Goal: Task Accomplishment & Management: Complete application form

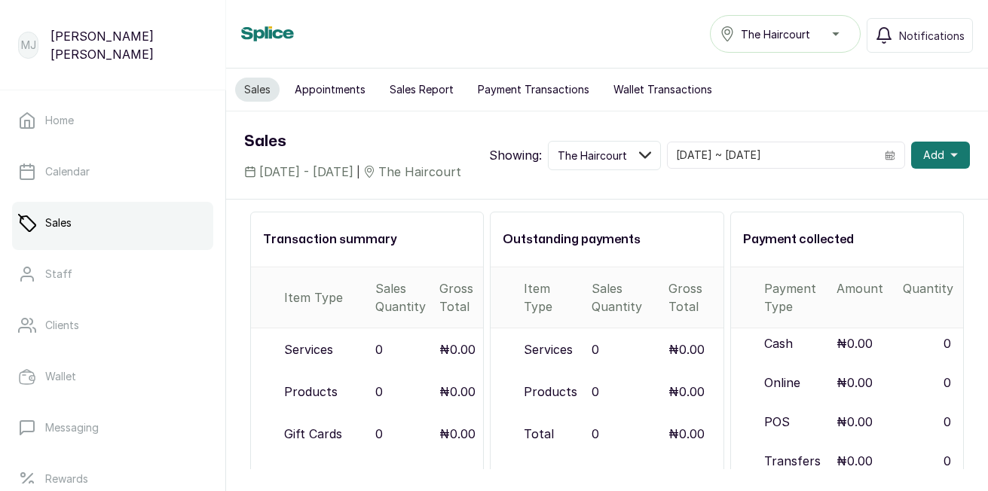
click at [923, 163] on span "Add" at bounding box center [933, 155] width 21 height 15
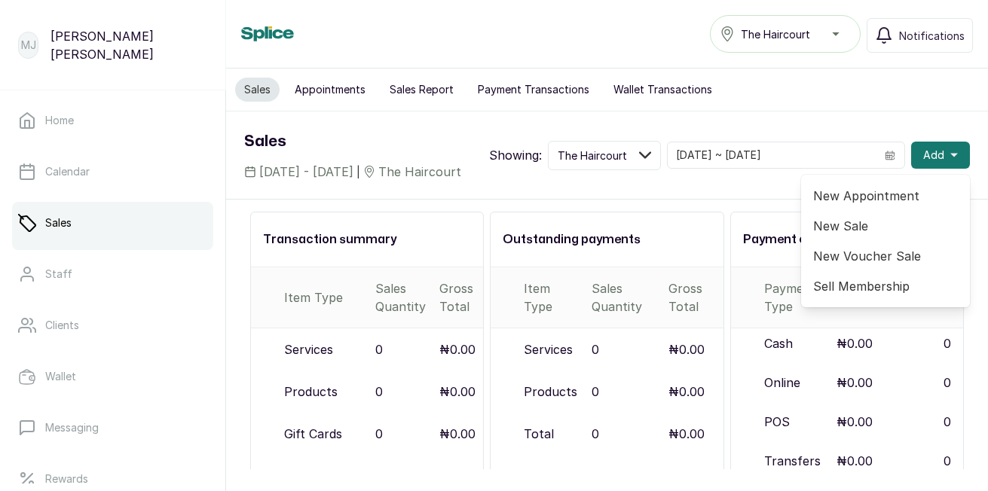
click at [871, 205] on span "New Appointment" at bounding box center [885, 196] width 145 height 18
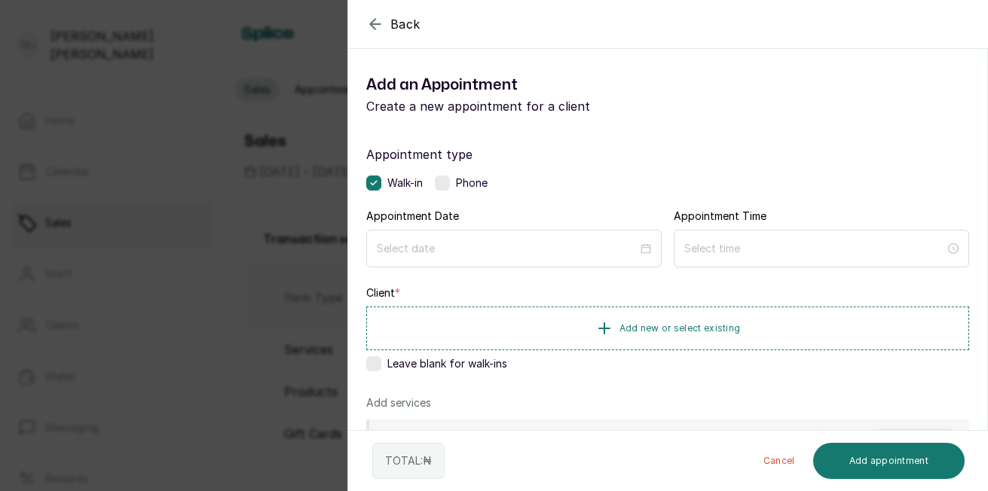
click at [620, 236] on div at bounding box center [513, 249] width 295 height 38
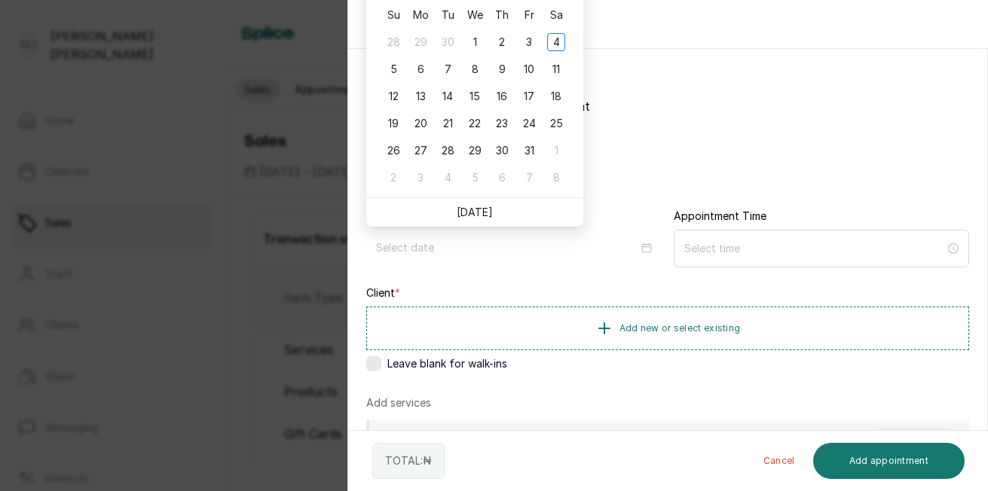
click at [476, 215] on link "[DATE]" at bounding box center [475, 212] width 36 height 13
type input "[DATE]"
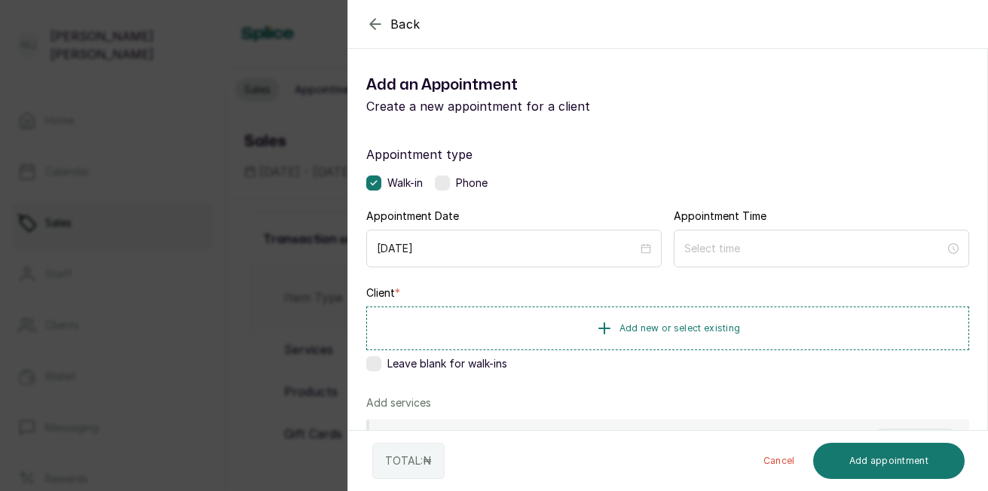
click at [915, 263] on div at bounding box center [820, 249] width 295 height 38
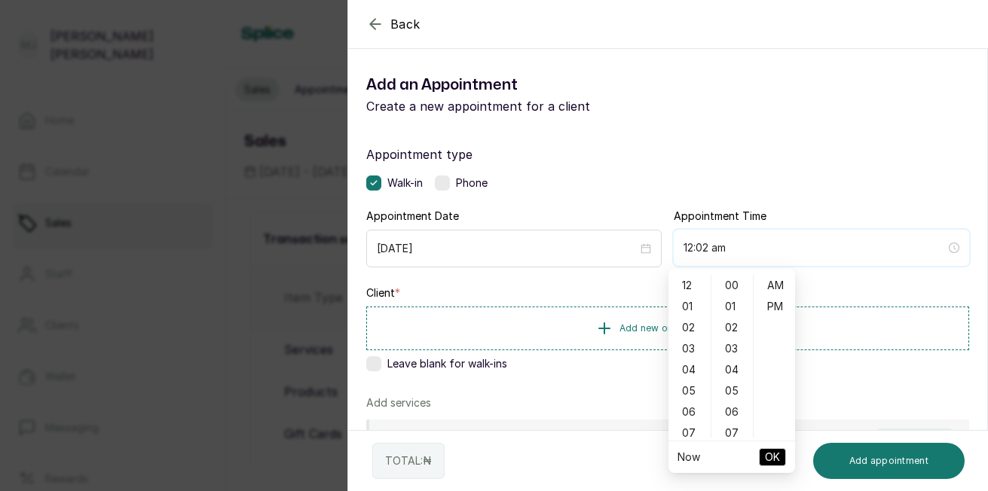
type input "12:03 am"
type input "7:00 am"
click at [688, 357] on div "09" at bounding box center [689, 354] width 36 height 21
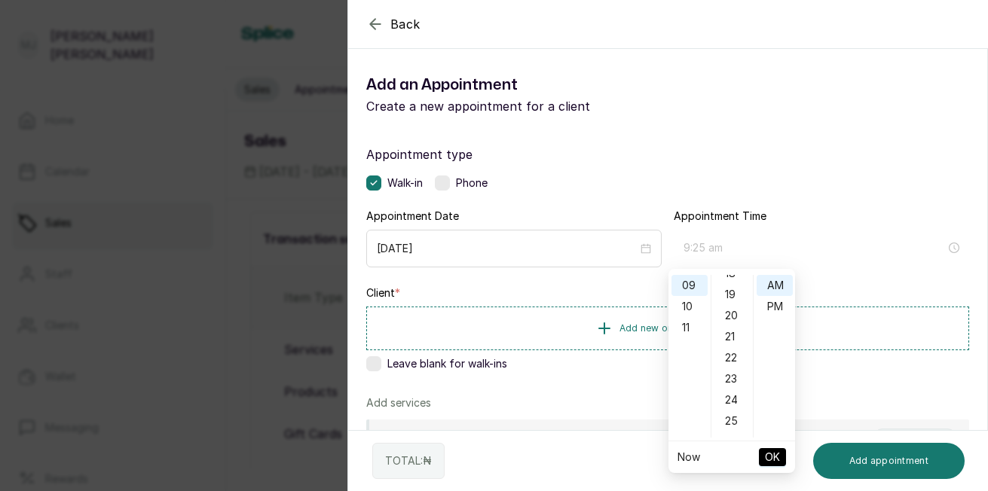
click at [729, 421] on div "25" at bounding box center [732, 421] width 36 height 21
type input "9:25 am"
click at [773, 458] on span "OK" at bounding box center [772, 457] width 15 height 29
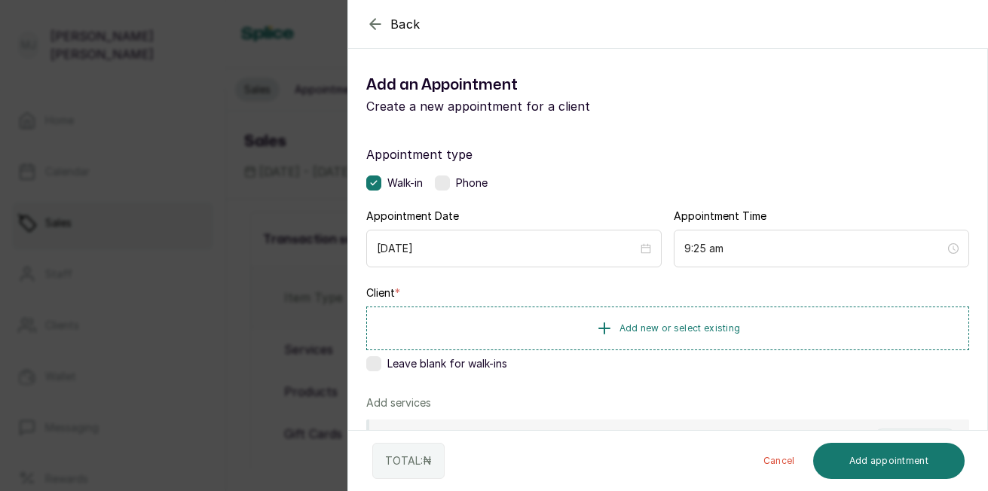
click at [755, 328] on button "Add new or select existing" at bounding box center [667, 329] width 603 height 44
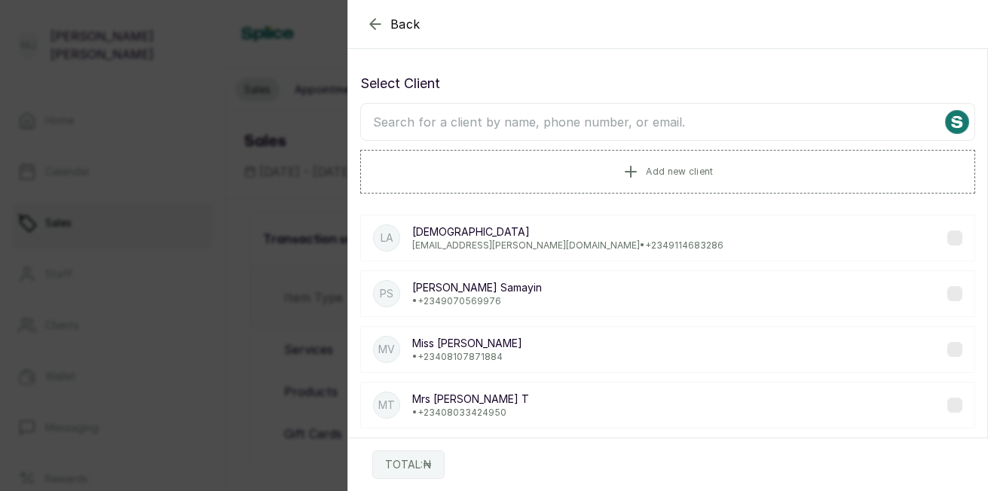
click at [717, 108] on input "text" at bounding box center [667, 122] width 615 height 38
type input "[PERSON_NAME]"
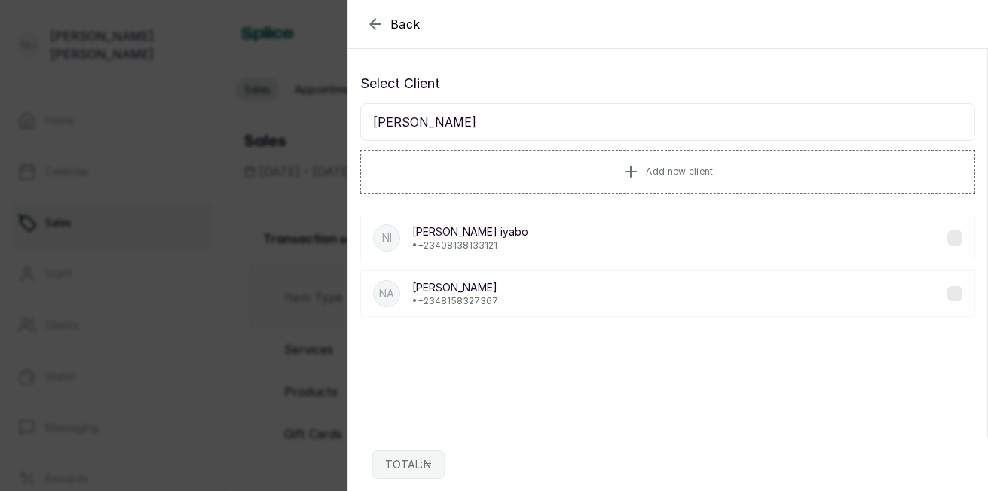
click at [454, 294] on p "[PERSON_NAME]" at bounding box center [455, 287] width 86 height 15
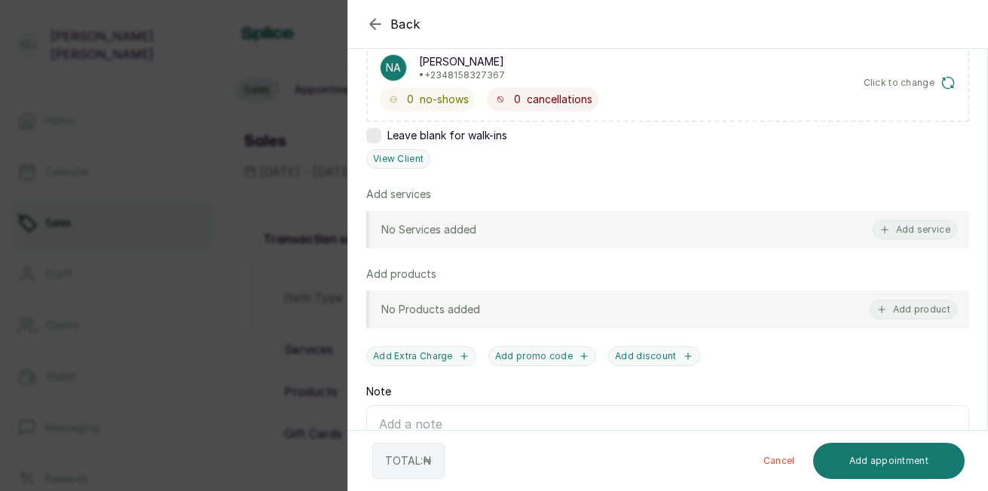
scroll to position [264, 0]
click at [912, 226] on button "Add service" at bounding box center [914, 229] width 84 height 20
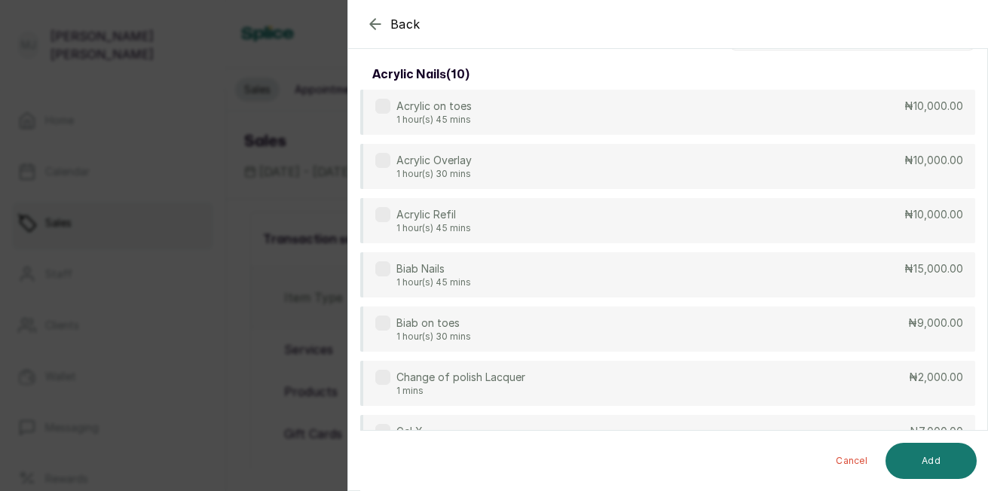
scroll to position [0, 0]
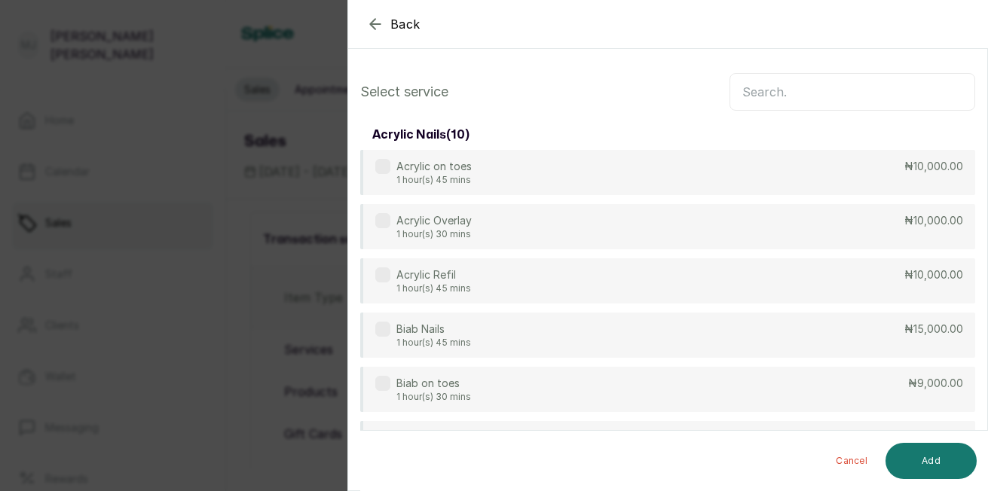
click at [771, 96] on input "text" at bounding box center [852, 92] width 246 height 38
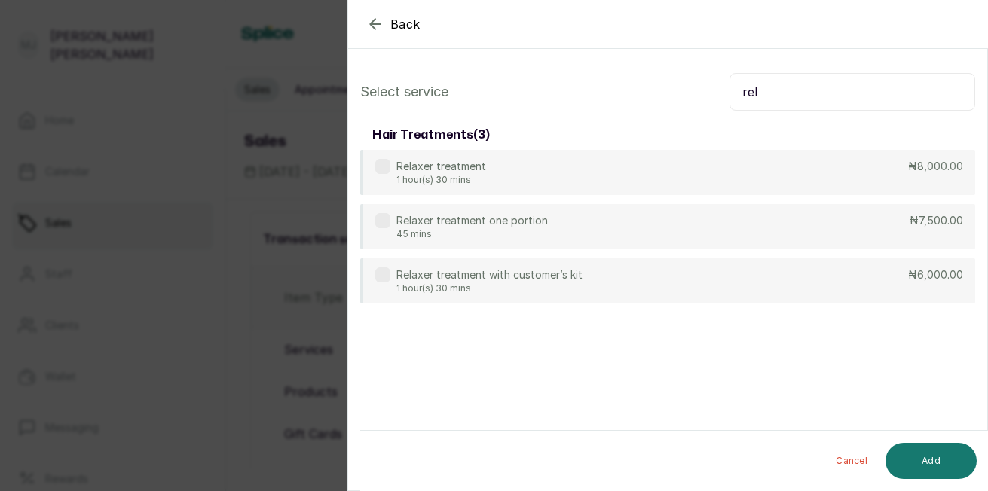
type input "rel"
click at [853, 279] on div "Relaxer treatment with customer’s kit 1 hour(s) 30 mins ₦6,000.00" at bounding box center [667, 280] width 615 height 45
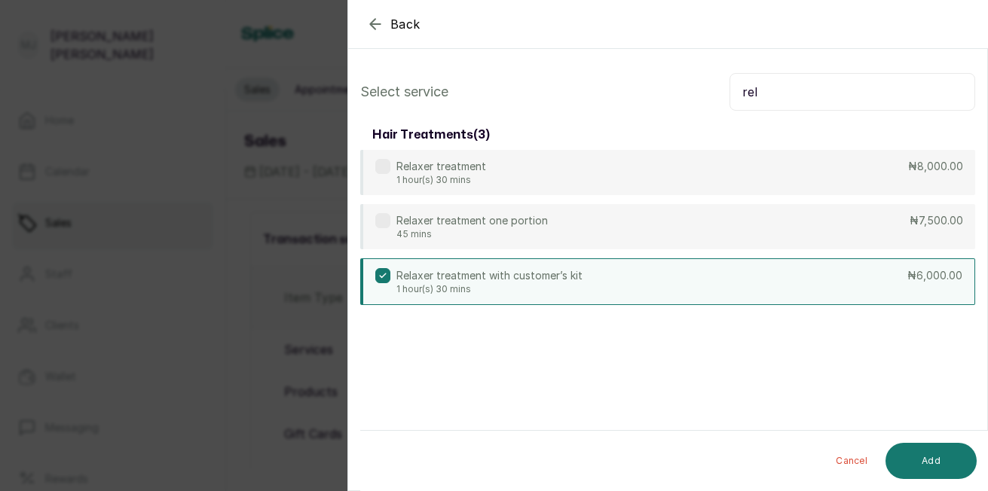
click at [941, 467] on button "Add" at bounding box center [930, 461] width 91 height 36
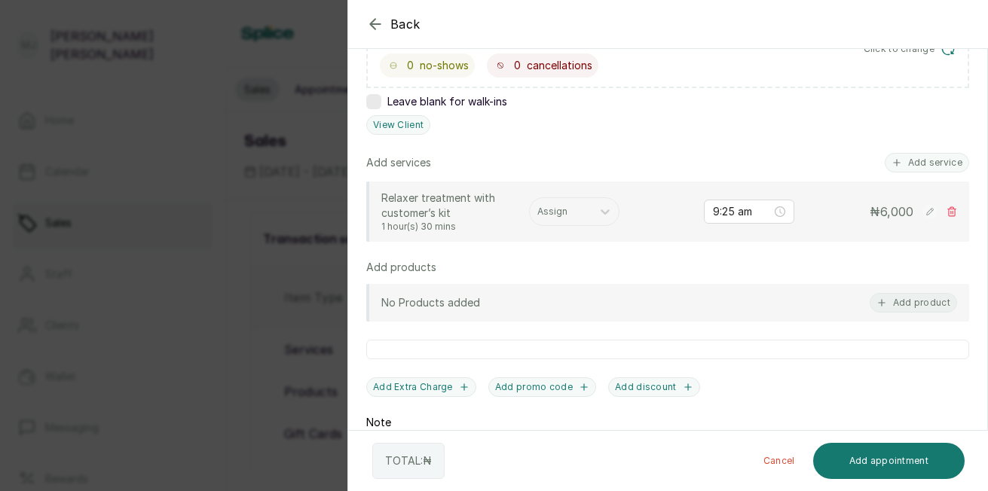
scroll to position [289, 0]
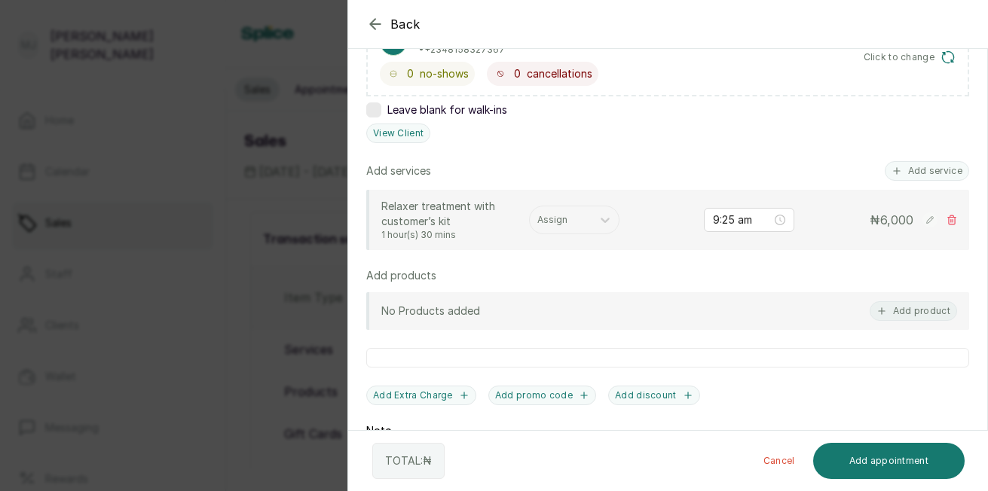
click at [918, 169] on button "Add service" at bounding box center [926, 171] width 84 height 20
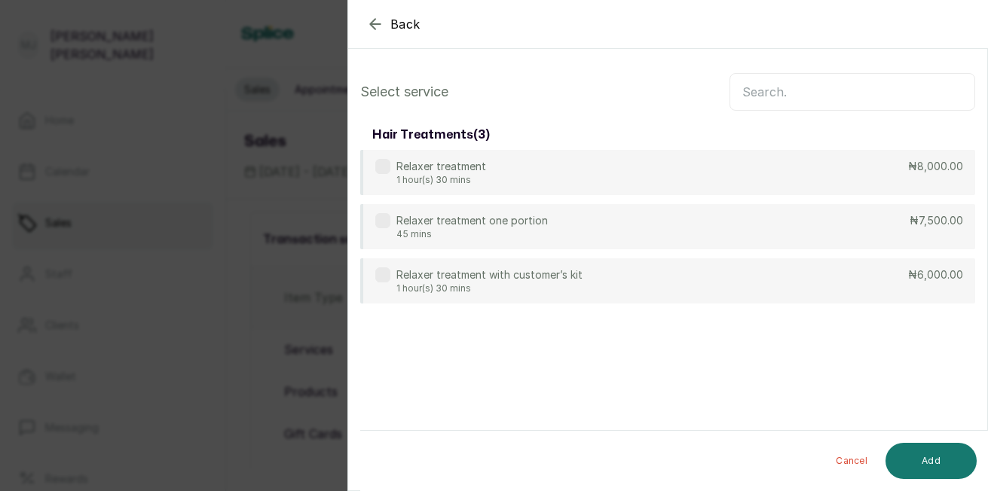
scroll to position [0, 0]
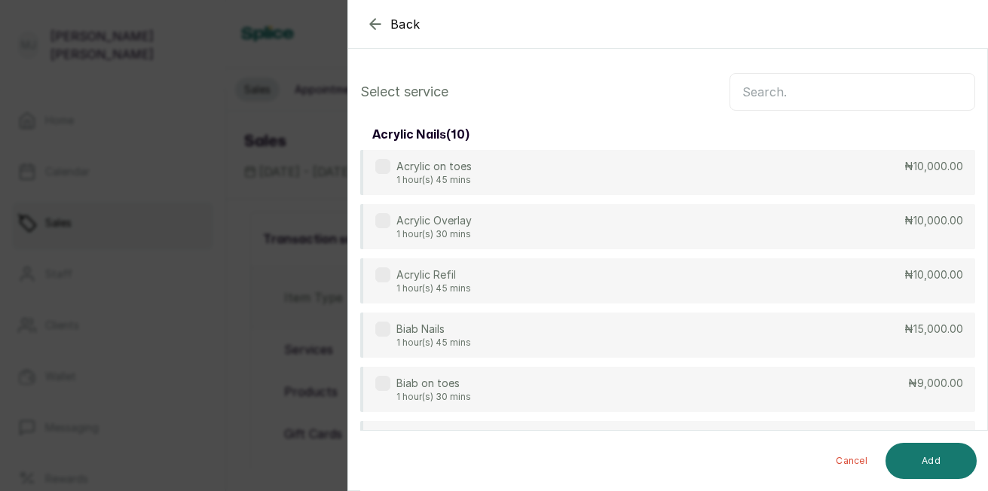
click at [870, 93] on input "text" at bounding box center [852, 92] width 246 height 38
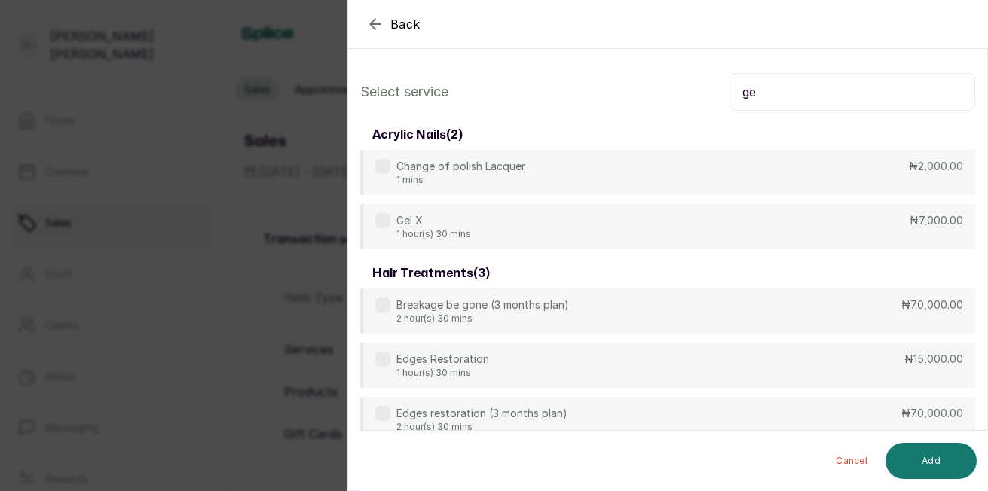
type input "g"
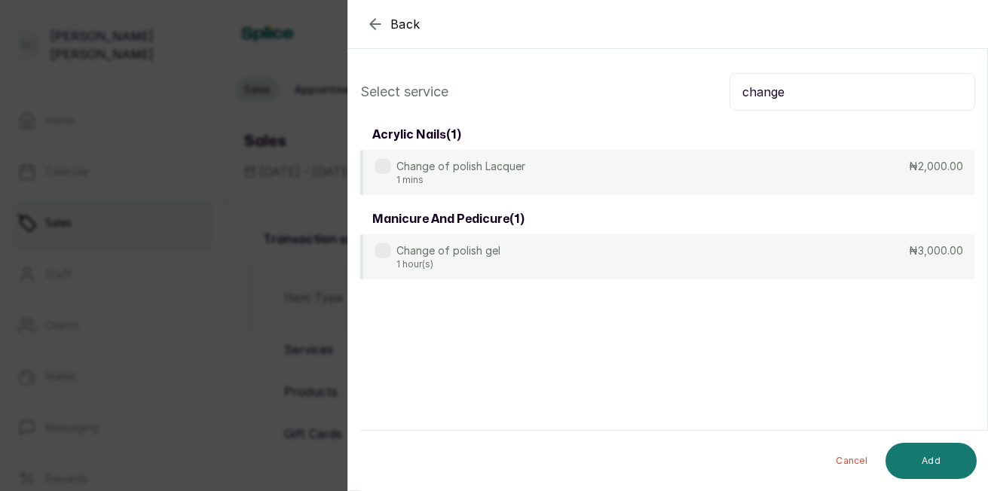
type input "change"
click at [909, 258] on p "₦3,000.00" at bounding box center [936, 250] width 54 height 15
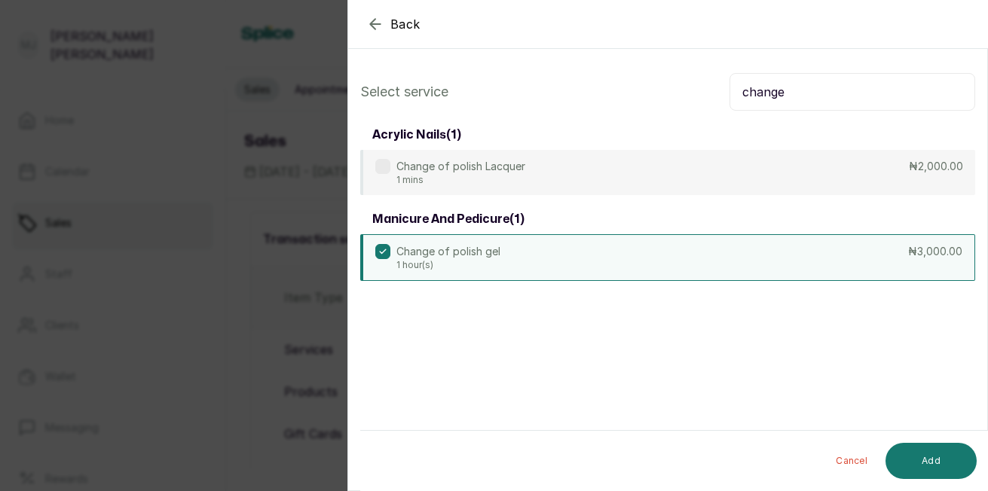
click at [916, 460] on button "Add" at bounding box center [930, 461] width 91 height 36
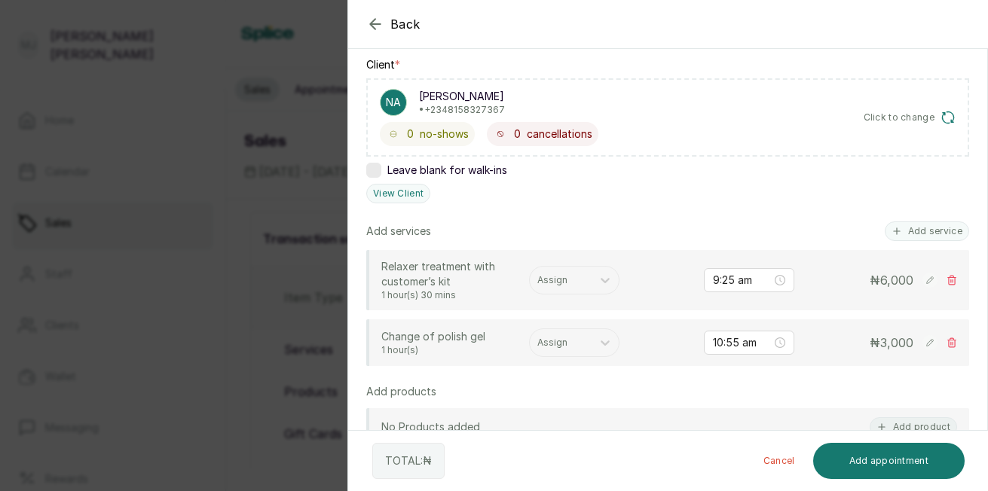
scroll to position [229, 0]
click at [907, 231] on button "Add service" at bounding box center [926, 231] width 84 height 20
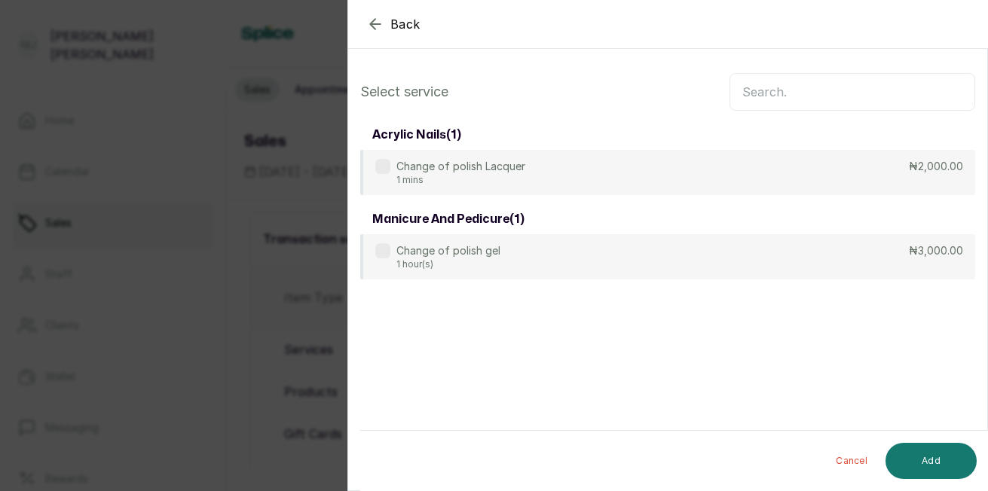
scroll to position [0, 0]
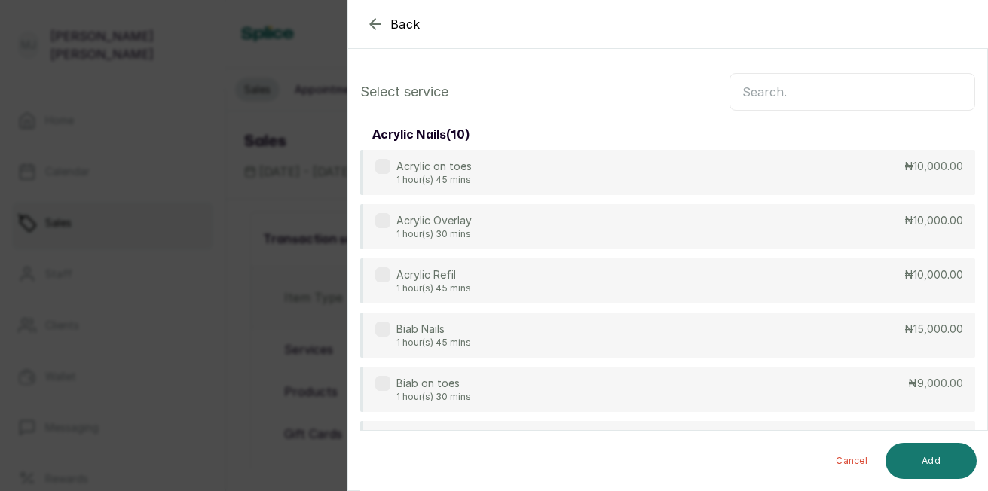
click at [857, 81] on input "text" at bounding box center [852, 92] width 246 height 38
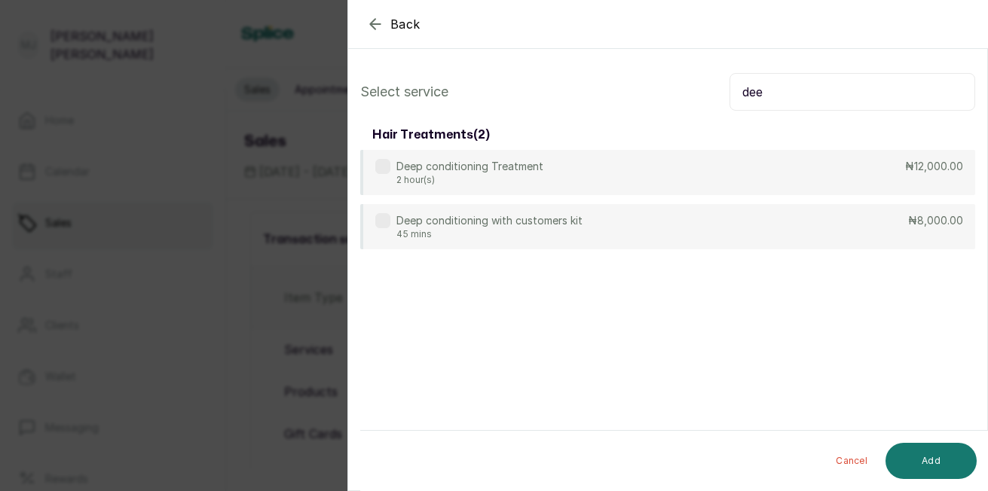
type input "dee"
click at [795, 179] on div "Deep conditioning Treatment 2 hour(s) ₦12,000.00" at bounding box center [667, 172] width 615 height 45
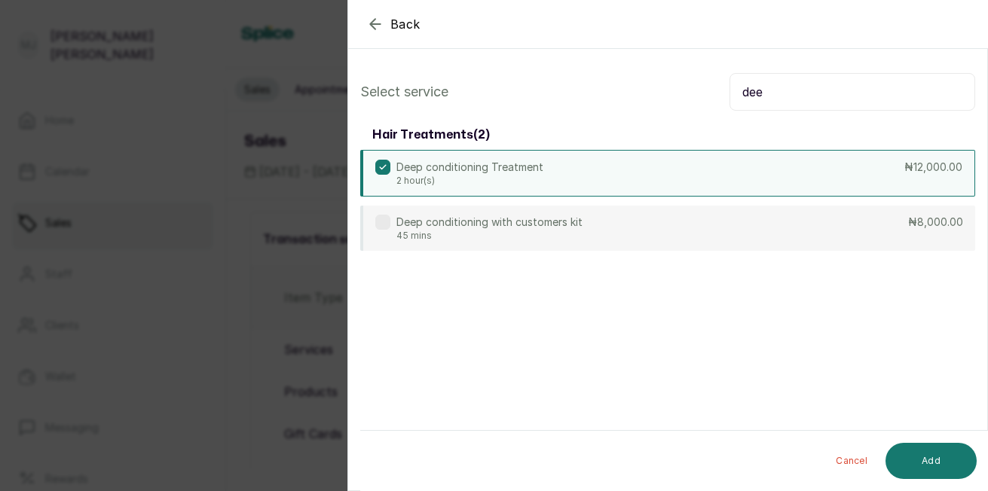
click at [926, 472] on button "Add" at bounding box center [930, 461] width 91 height 36
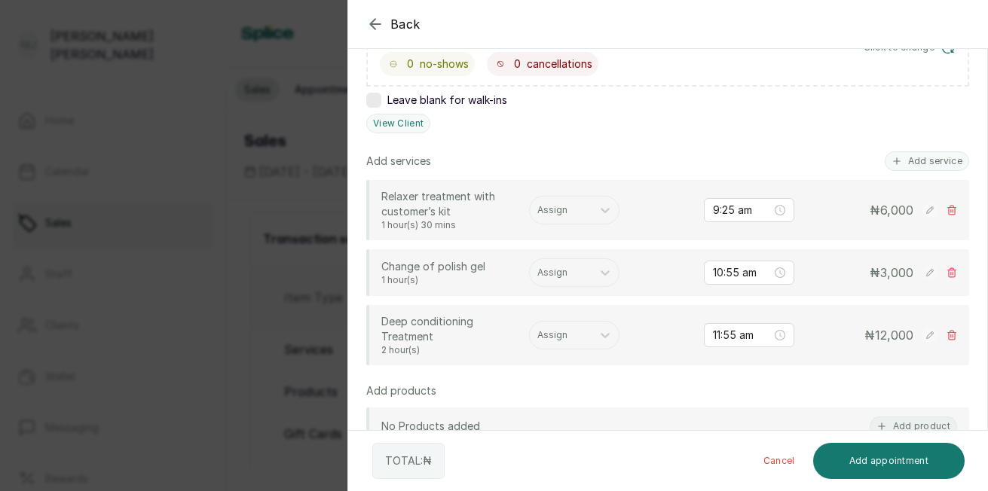
scroll to position [322, 0]
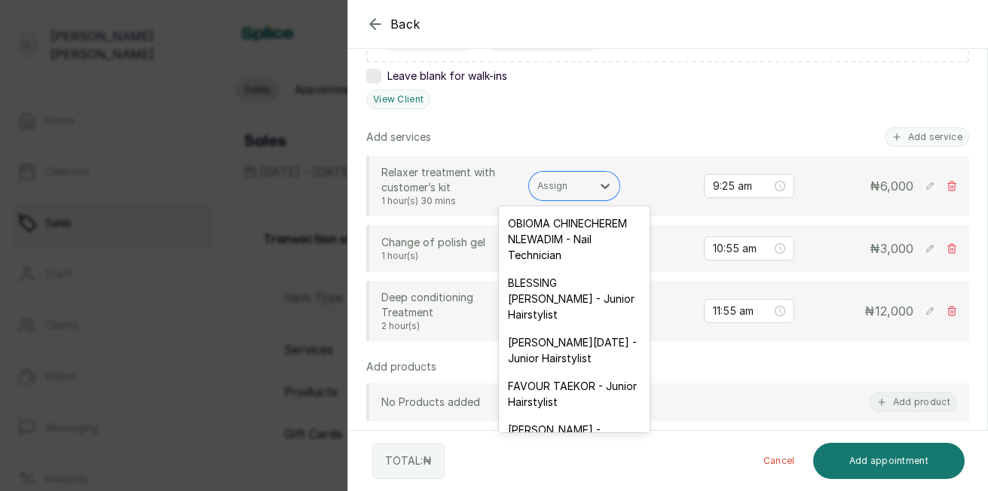
click at [560, 179] on div "Assign" at bounding box center [561, 186] width 62 height 20
click at [573, 416] on div "FAVOUR TAEKOR - Junior Hairstylist" at bounding box center [574, 394] width 151 height 44
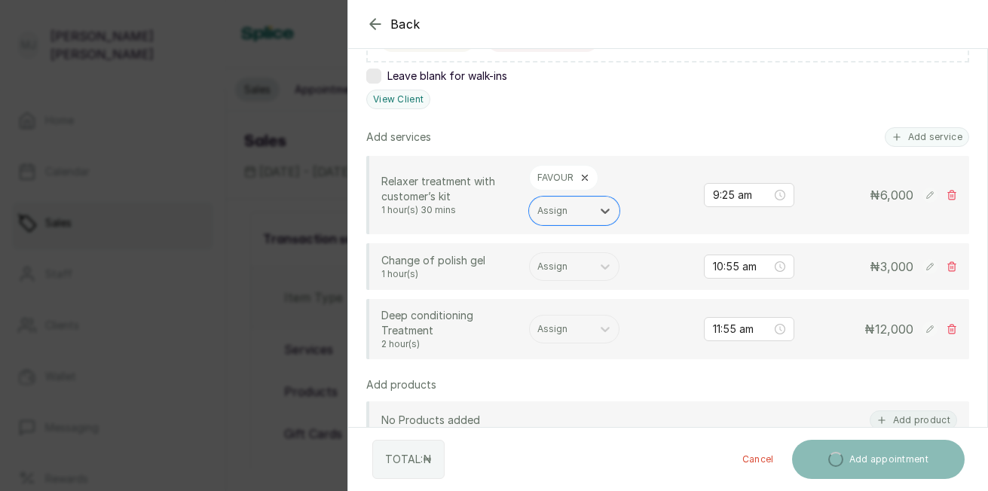
click at [560, 267] on div at bounding box center [560, 267] width 47 height 14
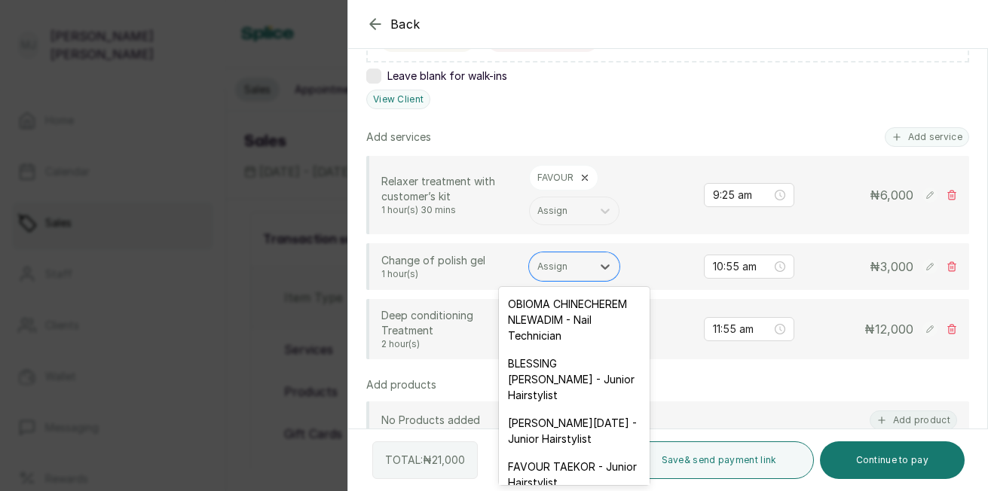
click at [554, 306] on div "OBIOMA CHINECHEREM NLEWADIM - Nail Technician" at bounding box center [574, 320] width 151 height 60
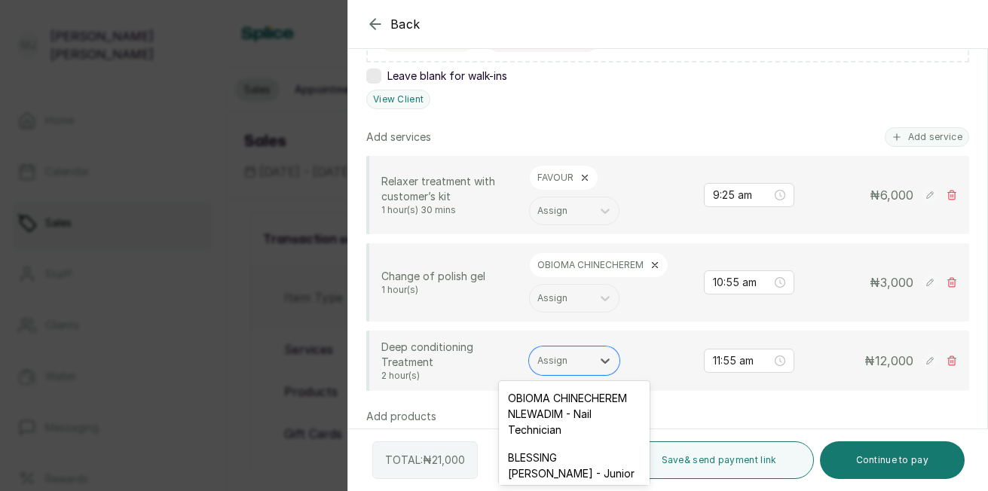
click at [564, 366] on div at bounding box center [560, 361] width 47 height 14
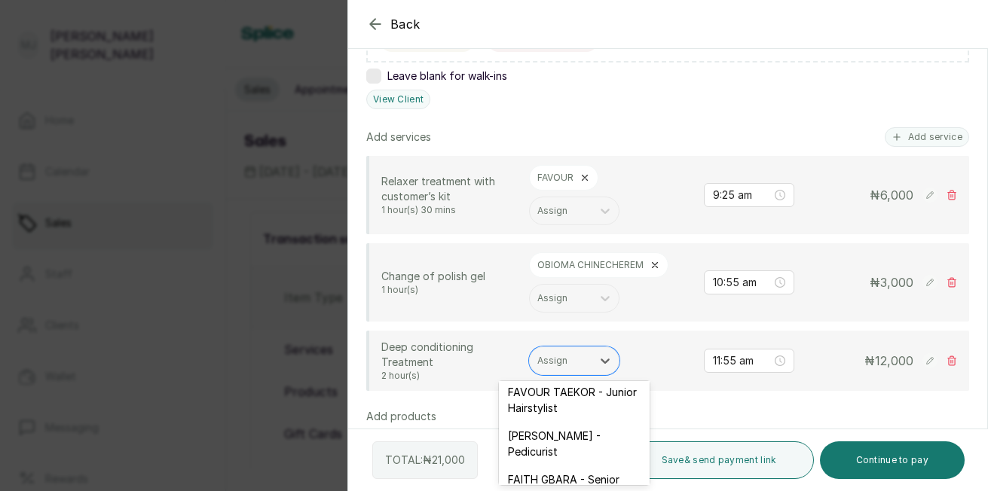
scroll to position [174, 0]
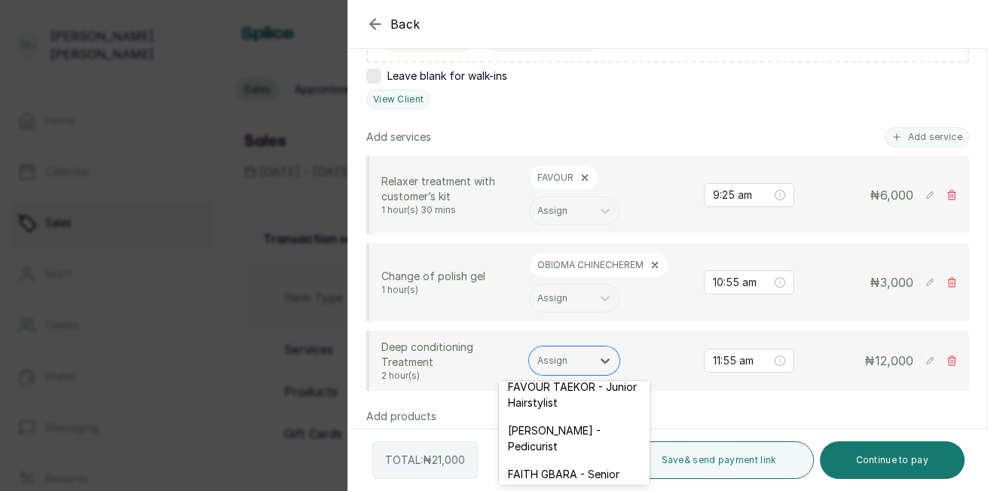
click at [582, 417] on div "FAVOUR TAEKOR - Junior Hairstylist" at bounding box center [574, 395] width 151 height 44
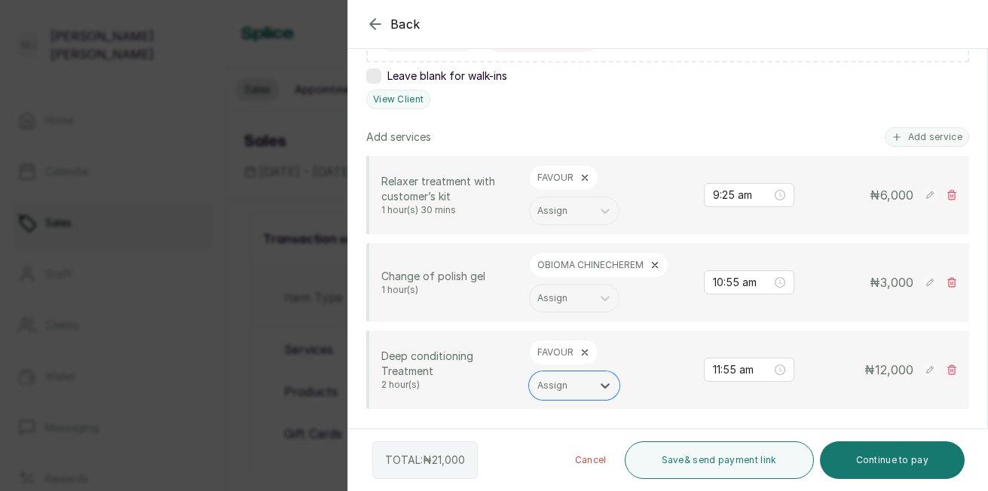
click at [922, 372] on rect at bounding box center [929, 369] width 15 height 15
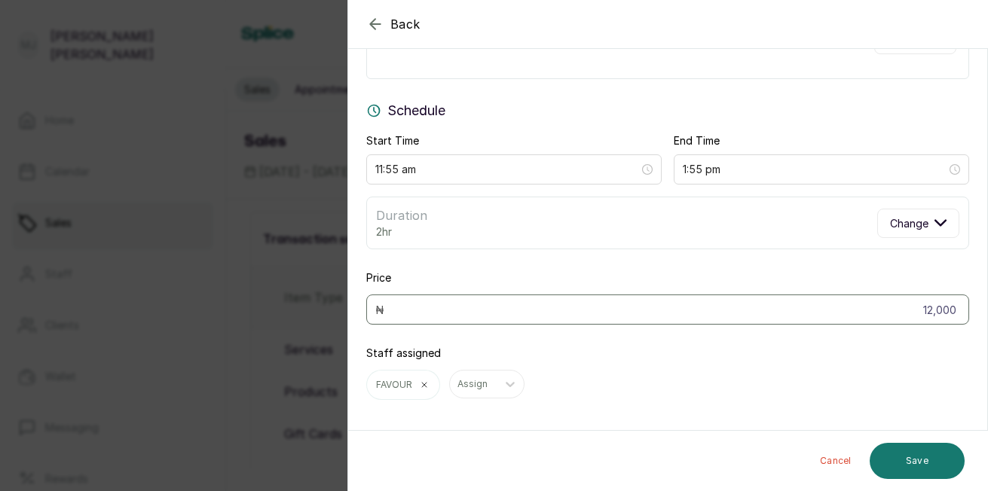
scroll to position [100, 0]
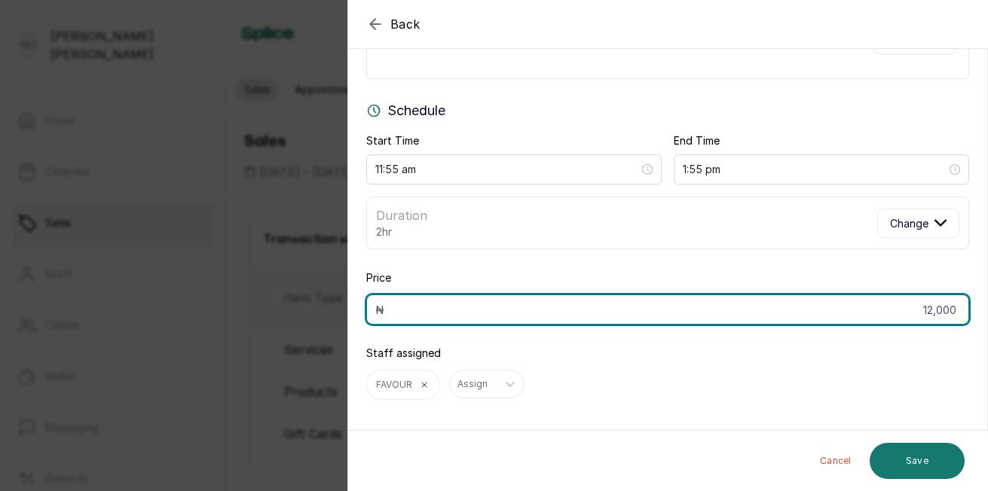
click at [945, 311] on input "12,000" at bounding box center [667, 310] width 603 height 30
type input "10,000"
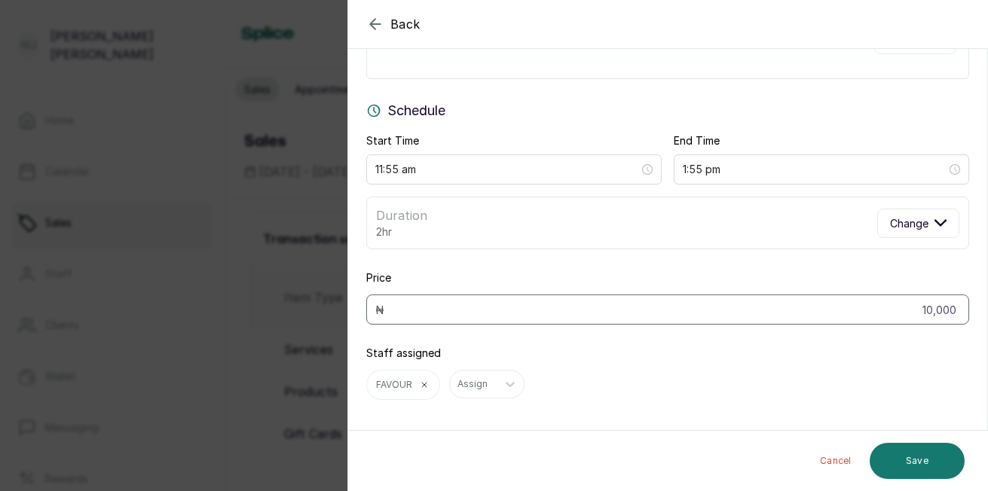
click at [915, 460] on button "Save" at bounding box center [916, 461] width 95 height 36
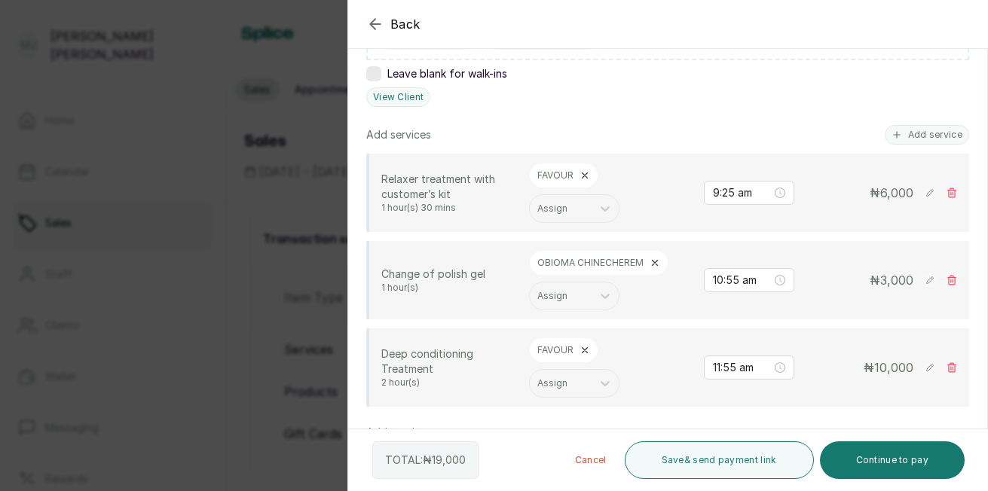
scroll to position [327, 0]
click at [893, 462] on button "Continue to pay" at bounding box center [892, 460] width 145 height 38
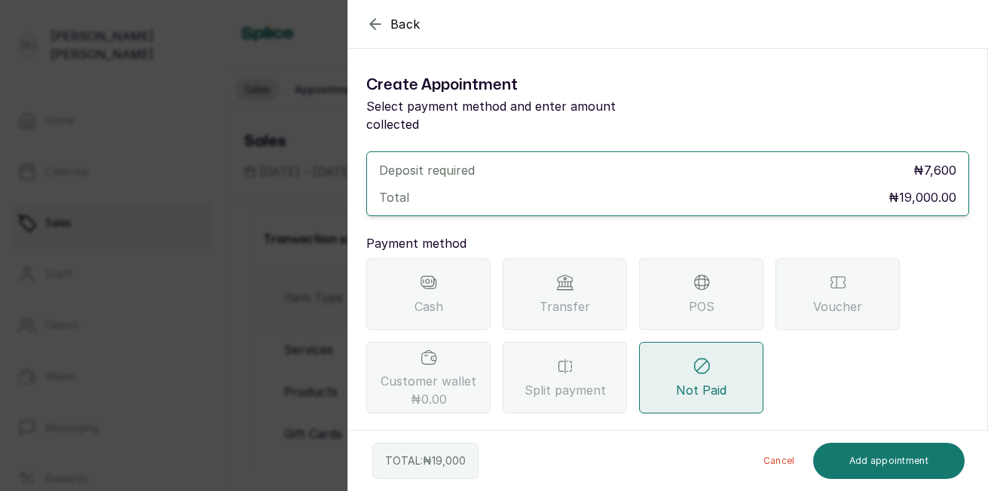
scroll to position [0, 0]
click at [698, 273] on icon at bounding box center [701, 282] width 18 height 18
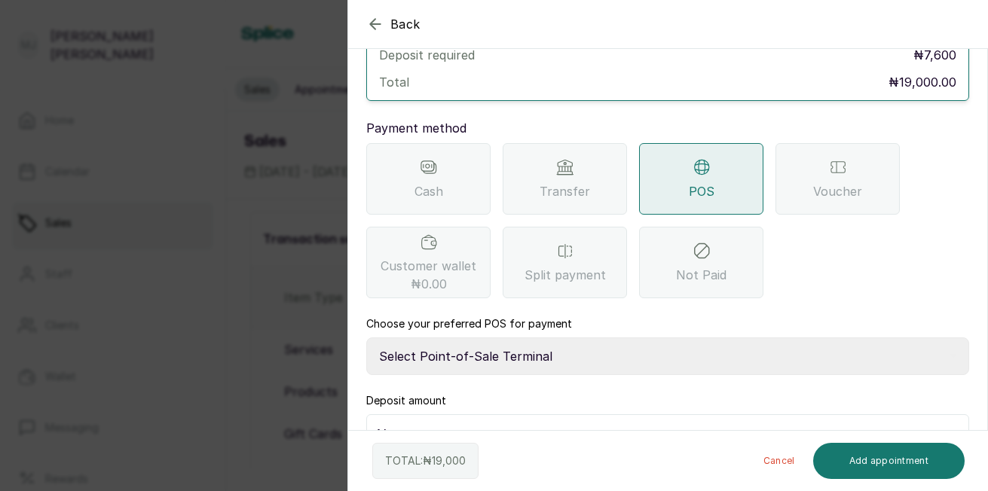
scroll to position [134, 0]
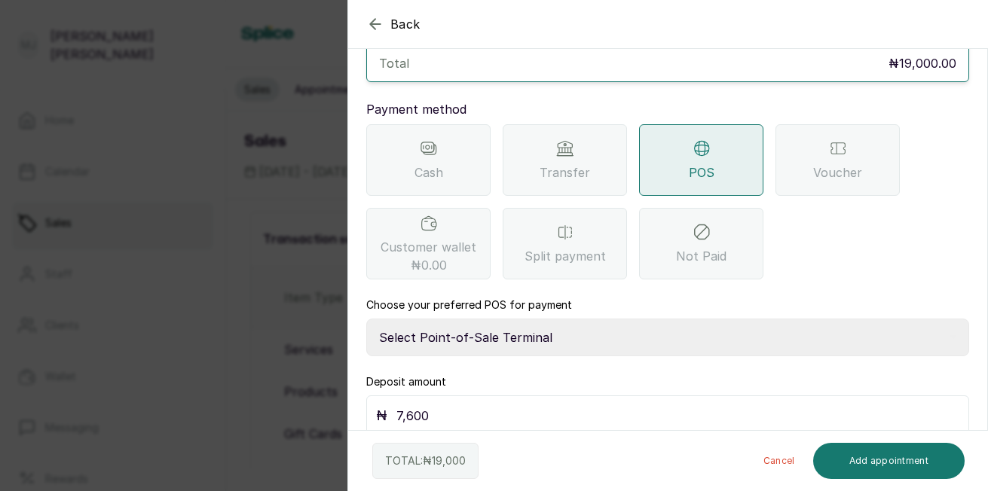
click at [584, 319] on select "Select Point-of-Sale Terminal The Hair Court Guaranty Trust Bank" at bounding box center [667, 338] width 603 height 38
select select "f9371ff8-f9a2-447e-832c-3d3c1d3d3b1b"
click at [366, 319] on select "Select Point-of-Sale Terminal The Hair Court Guaranty Trust Bank" at bounding box center [667, 338] width 603 height 38
click at [539, 405] on input "7,600" at bounding box center [677, 415] width 563 height 21
type input "7"
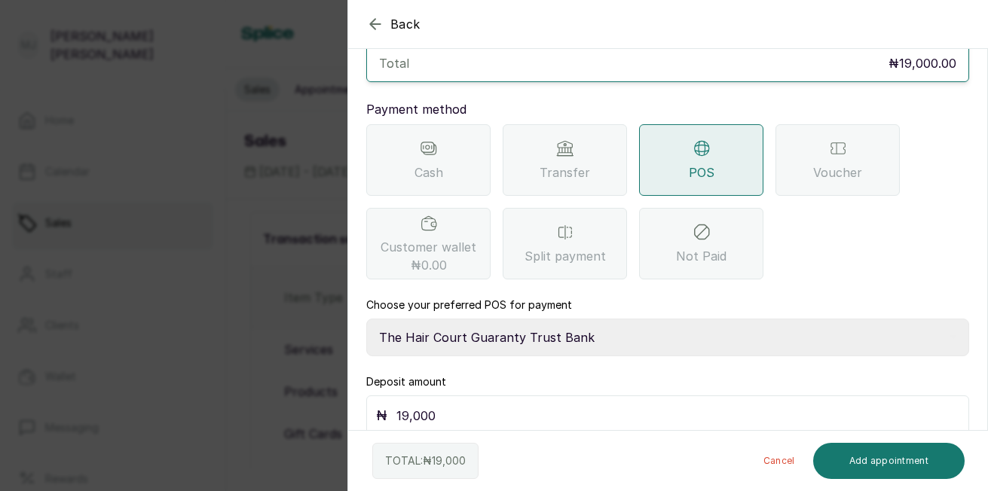
type input "19,000"
click at [863, 459] on button "Add appointment" at bounding box center [889, 461] width 152 height 36
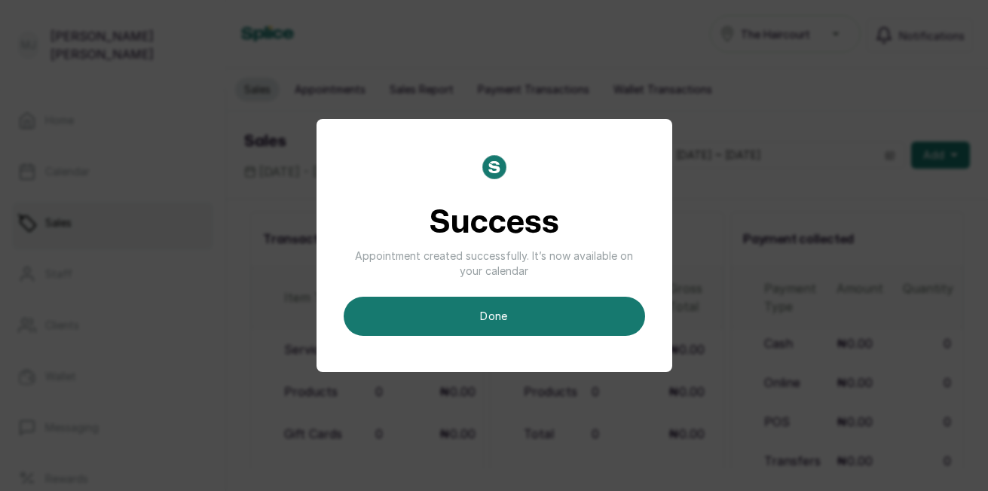
click at [521, 322] on button "done" at bounding box center [494, 316] width 301 height 39
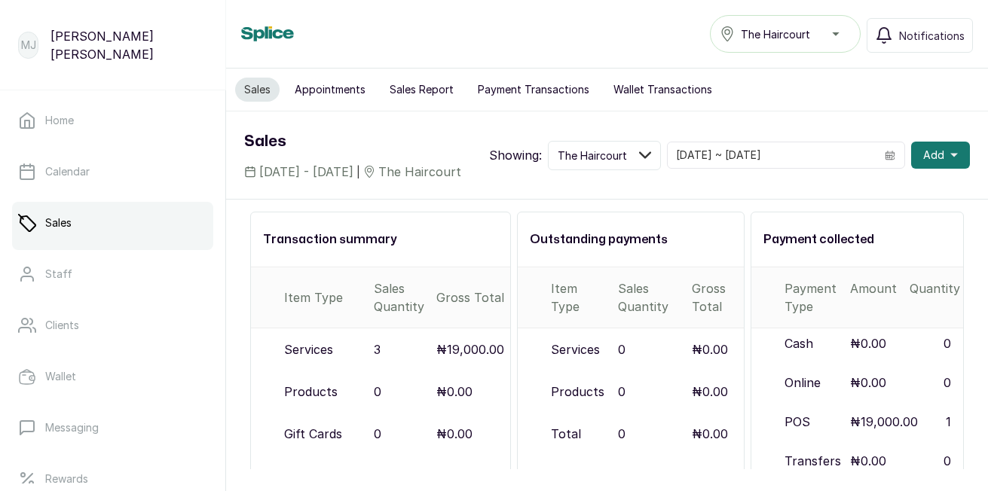
click at [928, 163] on span "Add" at bounding box center [933, 155] width 21 height 15
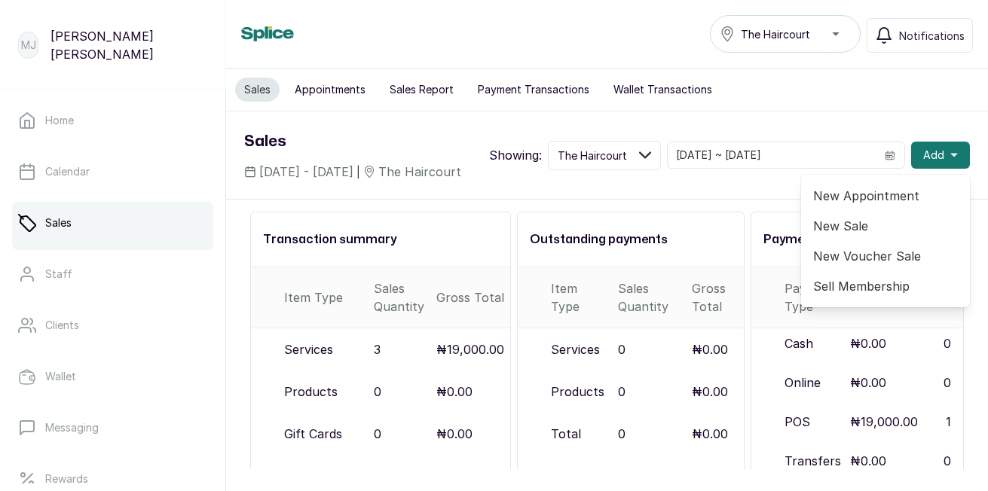
click at [864, 205] on span "New Appointment" at bounding box center [885, 196] width 145 height 18
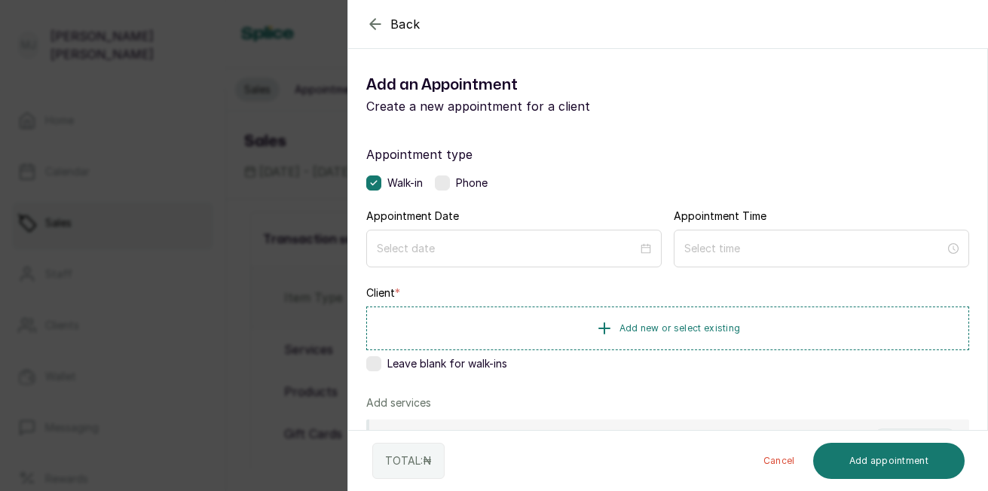
click at [759, 231] on div at bounding box center [820, 249] width 295 height 38
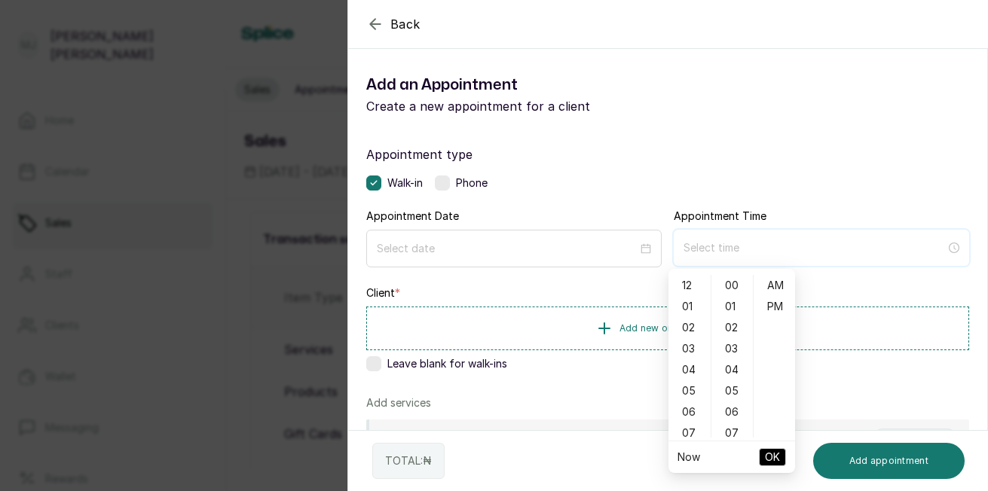
click at [759, 231] on div at bounding box center [820, 248] width 295 height 36
type input "12:02 am"
type input "12:05 am"
type input "7:00 am"
click at [707, 438] on div "12 01 02 03 04 05 06 07 08 09 10 11 00 01 02 03 04 05 06 07 08 09 10 11 12 13 1…" at bounding box center [731, 356] width 127 height 169
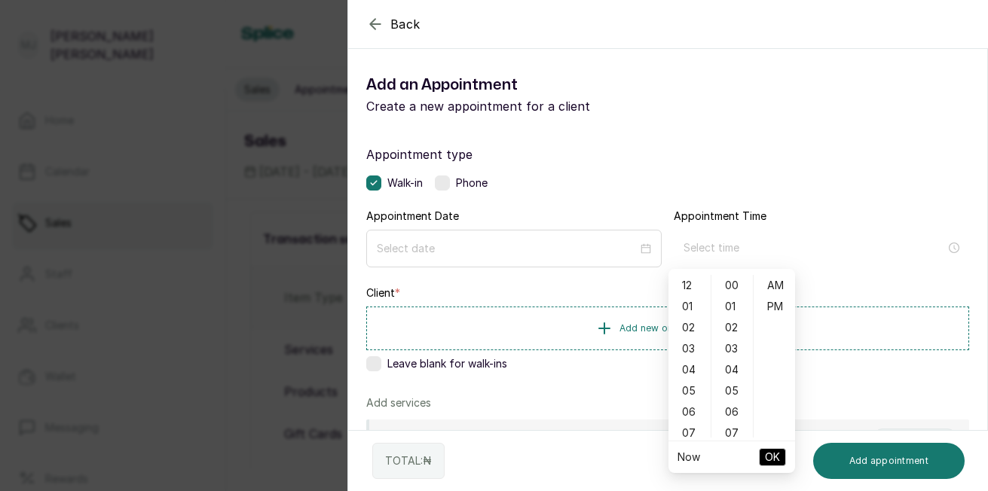
click at [707, 438] on div "12 01 02 03 04 05 06 07 08 09 10 11 00 01 02 03 04 05 06 07 08 09 10 11 12 13 1…" at bounding box center [731, 356] width 127 height 169
click at [689, 411] on div "10" at bounding box center [689, 406] width 36 height 21
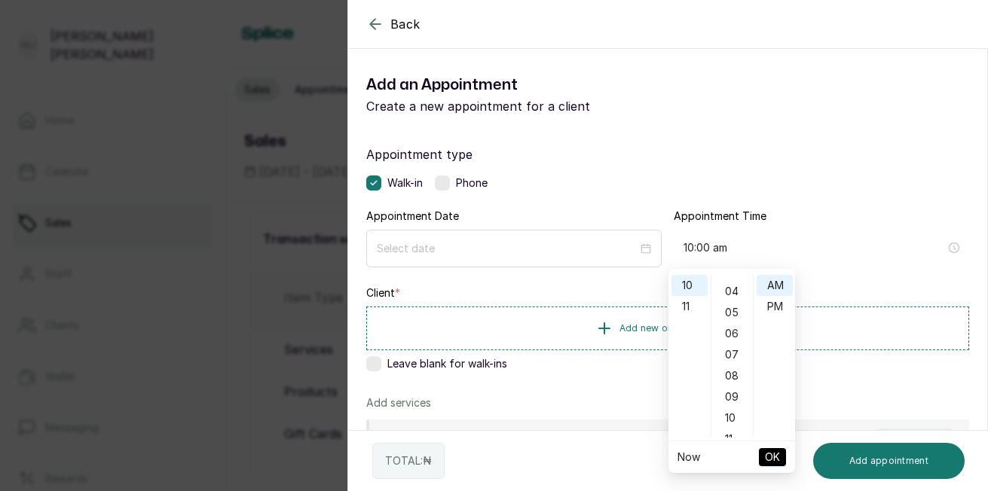
scroll to position [121, 0]
click at [725, 374] on div "10" at bounding box center [732, 375] width 36 height 21
type input "10:10 am"
click at [768, 459] on span "OK" at bounding box center [772, 457] width 15 height 29
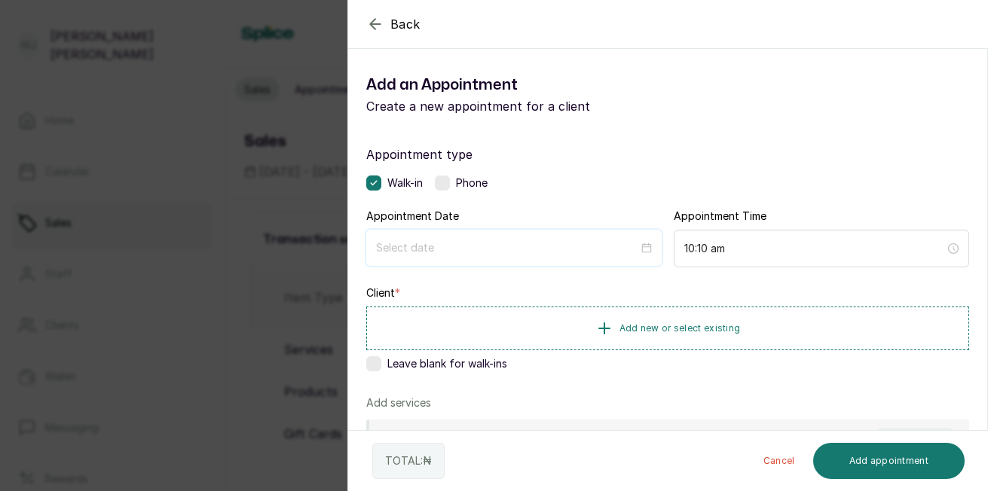
click at [542, 243] on input at bounding box center [507, 248] width 262 height 17
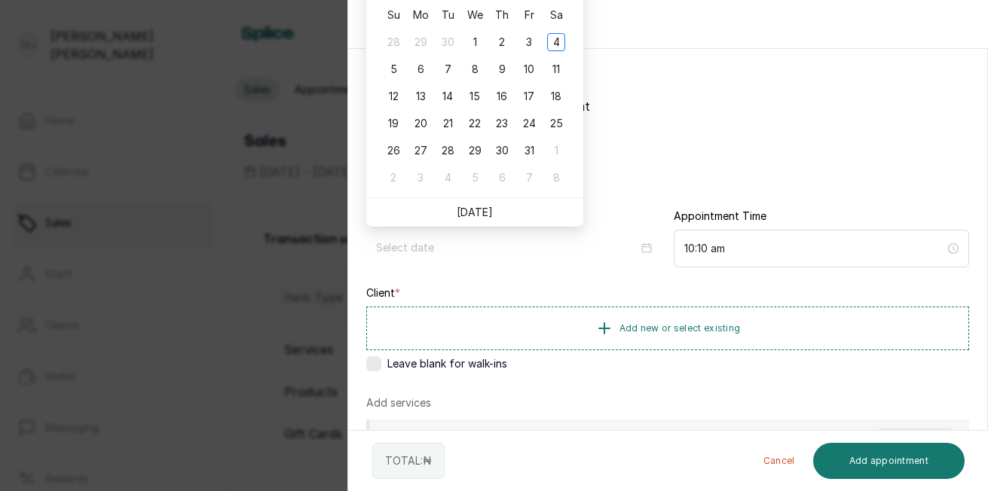
click at [483, 209] on link "[DATE]" at bounding box center [475, 212] width 36 height 13
type input "[DATE]"
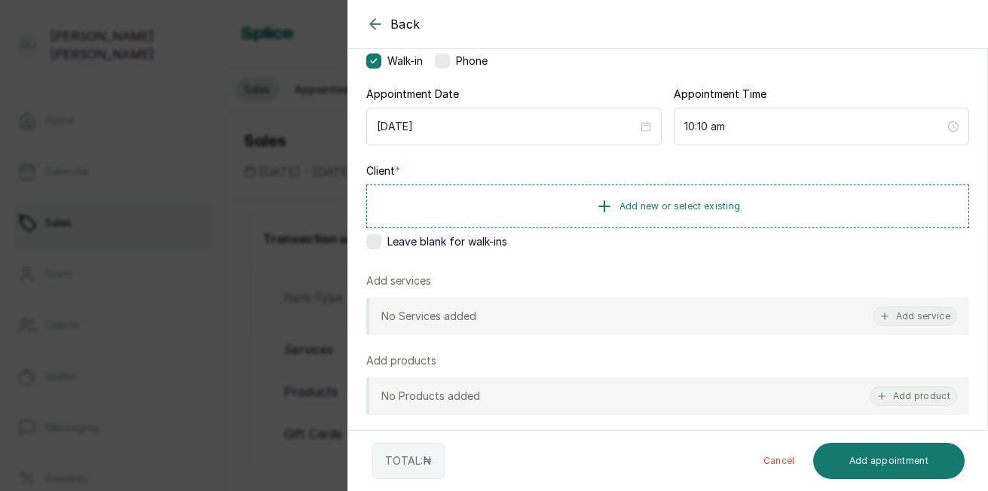
scroll to position [117, 0]
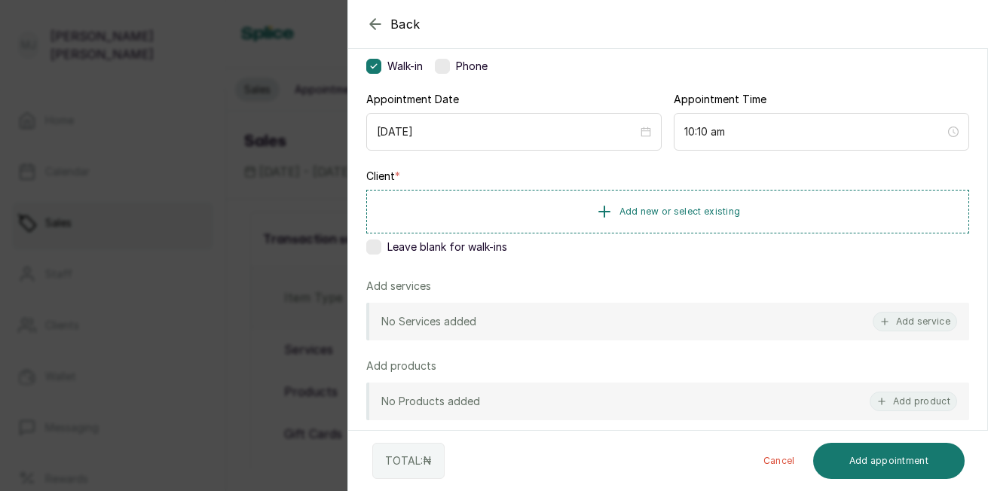
click at [667, 213] on span "Add new or select existing" at bounding box center [679, 212] width 121 height 12
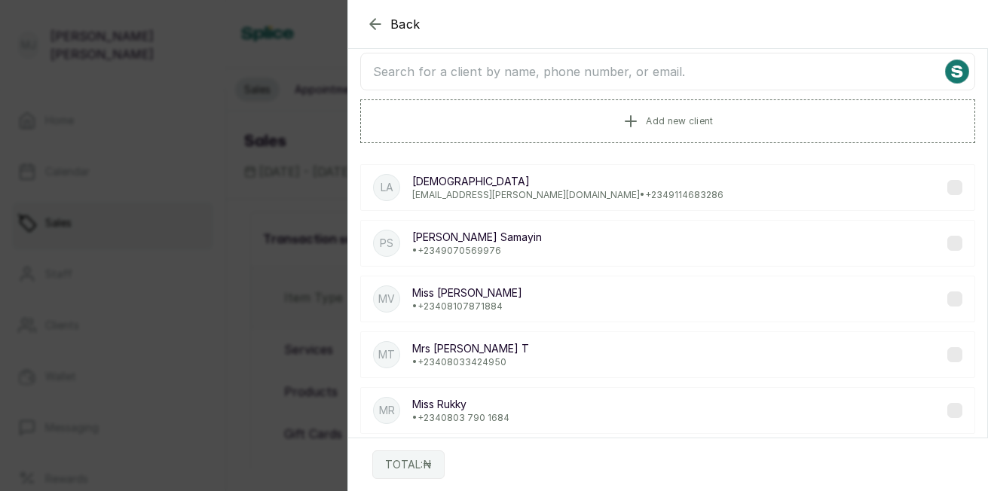
click at [617, 76] on input "text" at bounding box center [667, 72] width 615 height 38
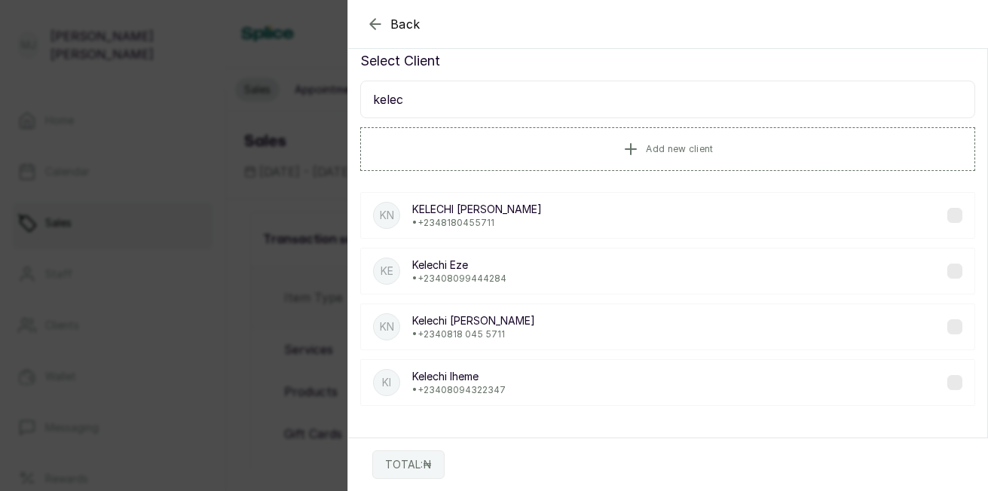
scroll to position [23, 0]
type input "kelec"
click at [522, 328] on div "KN [PERSON_NAME] • [PHONE_NUMBER]" at bounding box center [667, 327] width 615 height 47
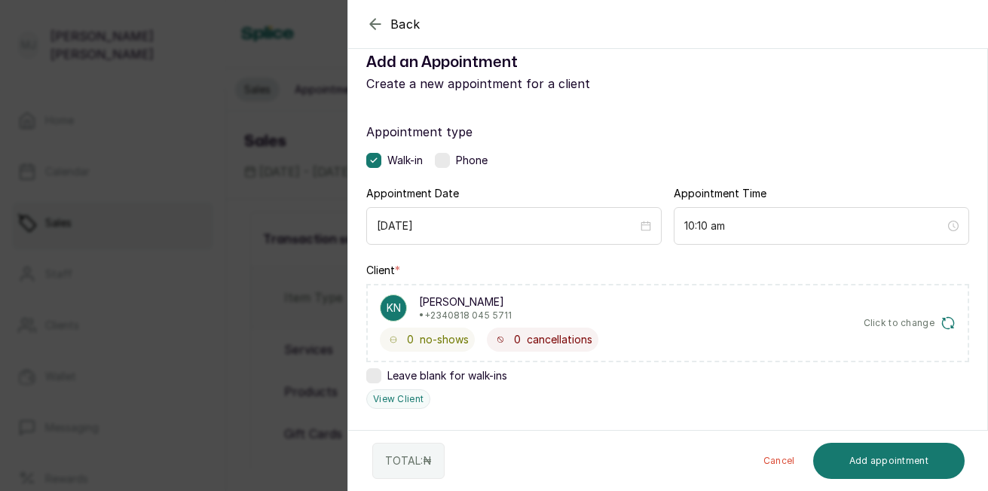
scroll to position [362, 0]
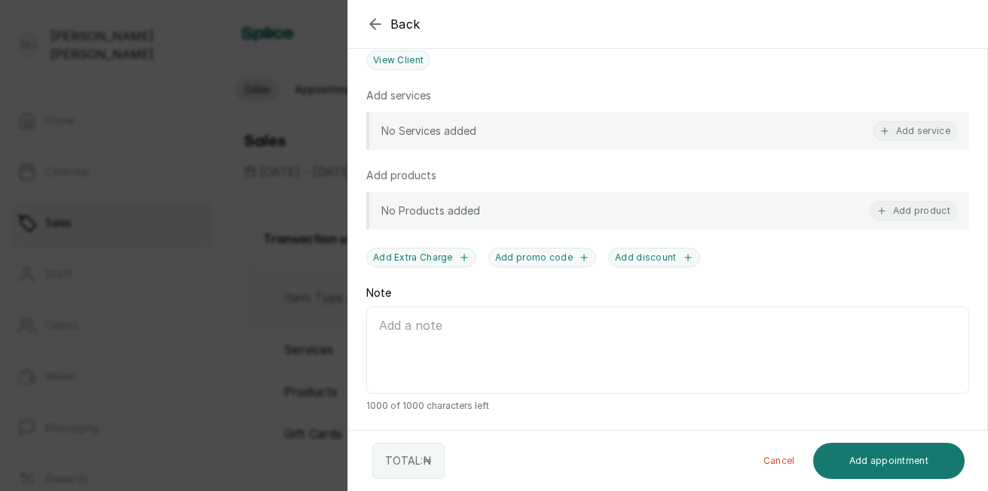
click at [892, 135] on button "Add service" at bounding box center [914, 131] width 84 height 20
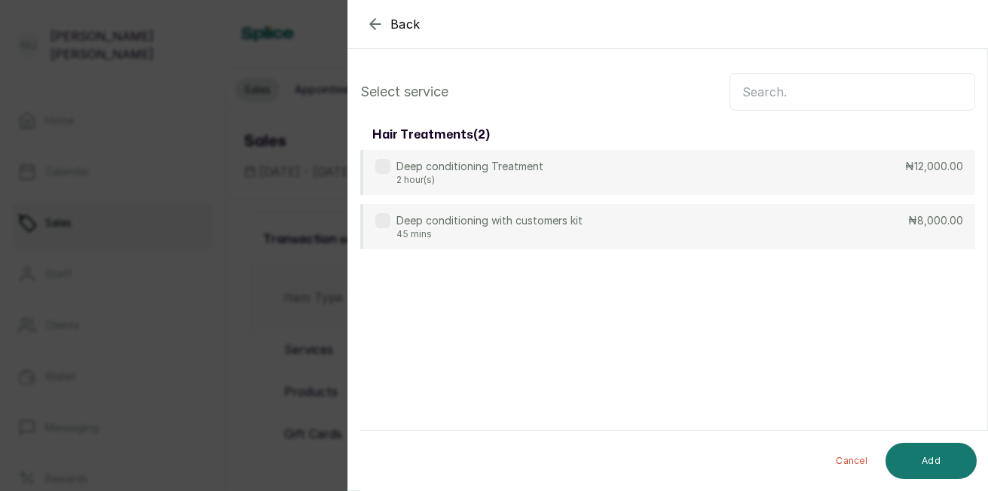
scroll to position [0, 0]
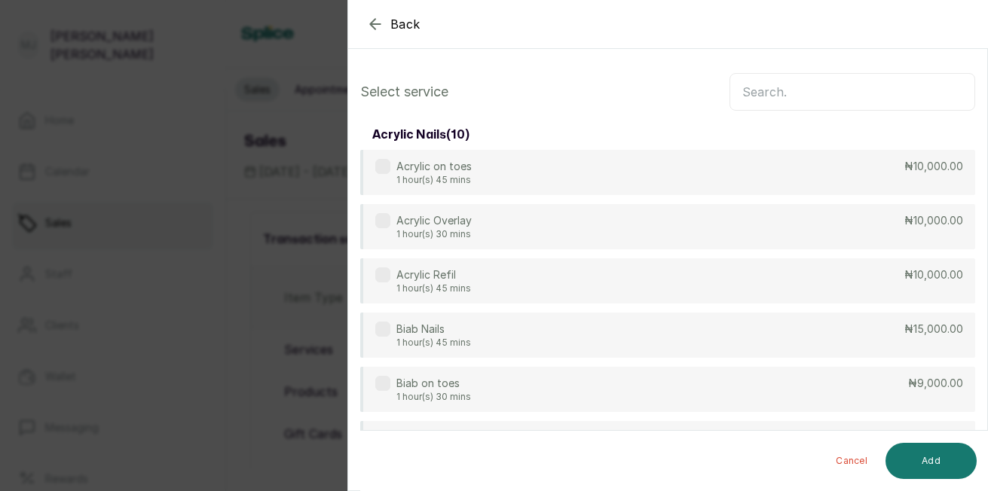
click at [827, 87] on input "text" at bounding box center [852, 92] width 246 height 38
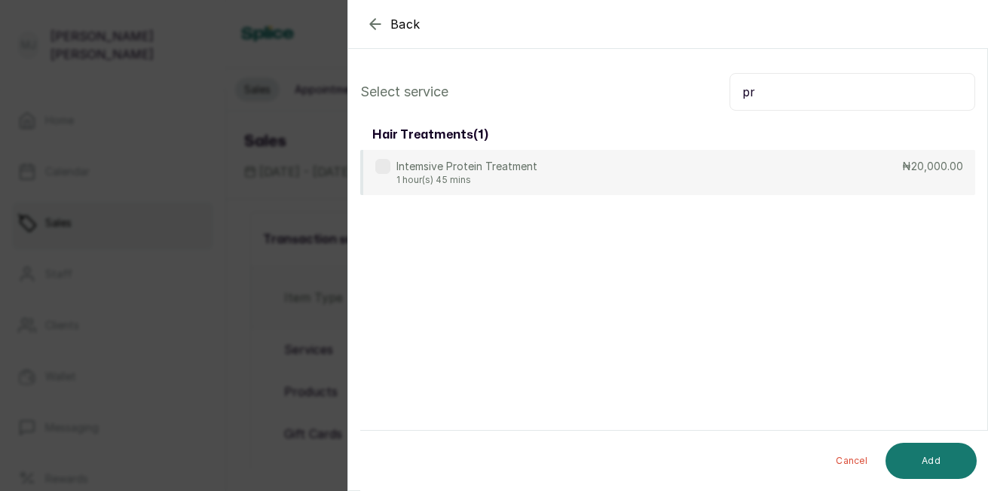
type input "p"
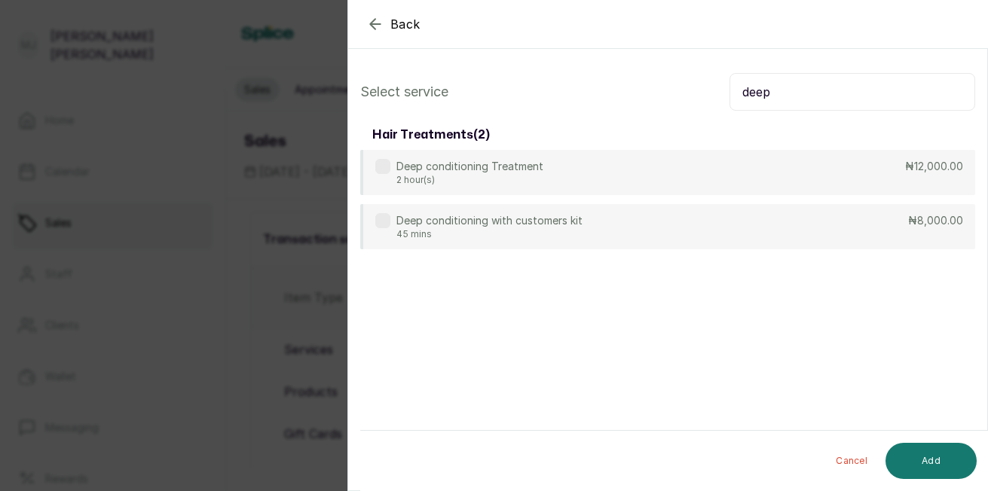
type input "deep"
click at [706, 218] on div "Deep conditioning with customers kit 45 mins ₦8,000.00" at bounding box center [667, 226] width 615 height 45
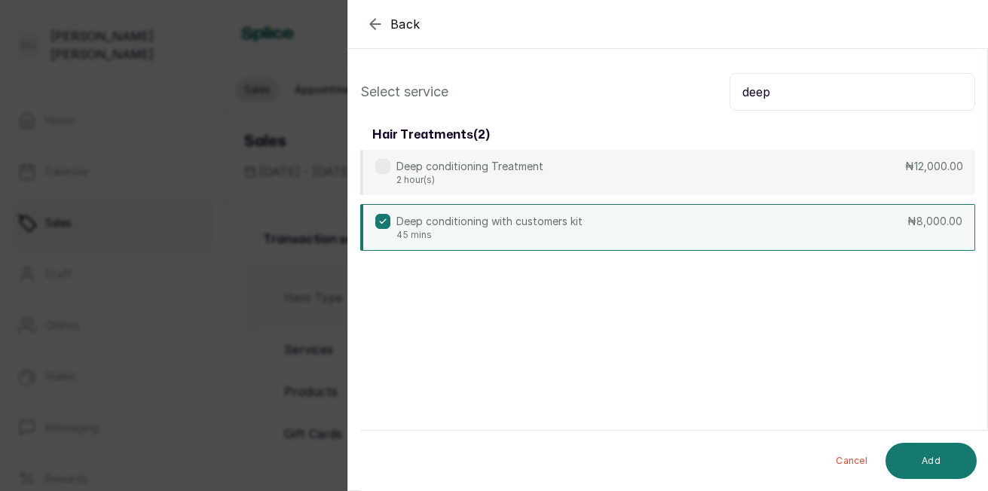
click at [928, 468] on button "Add" at bounding box center [930, 461] width 91 height 36
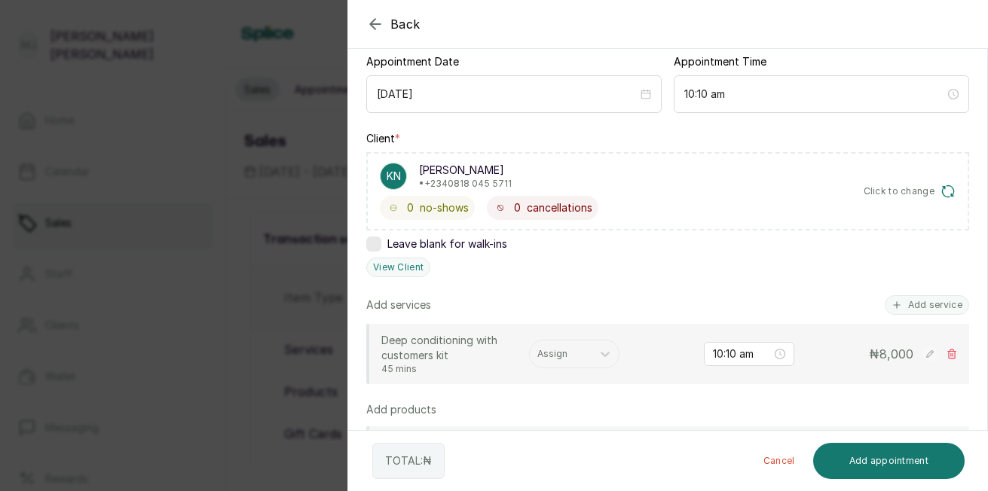
scroll to position [161, 0]
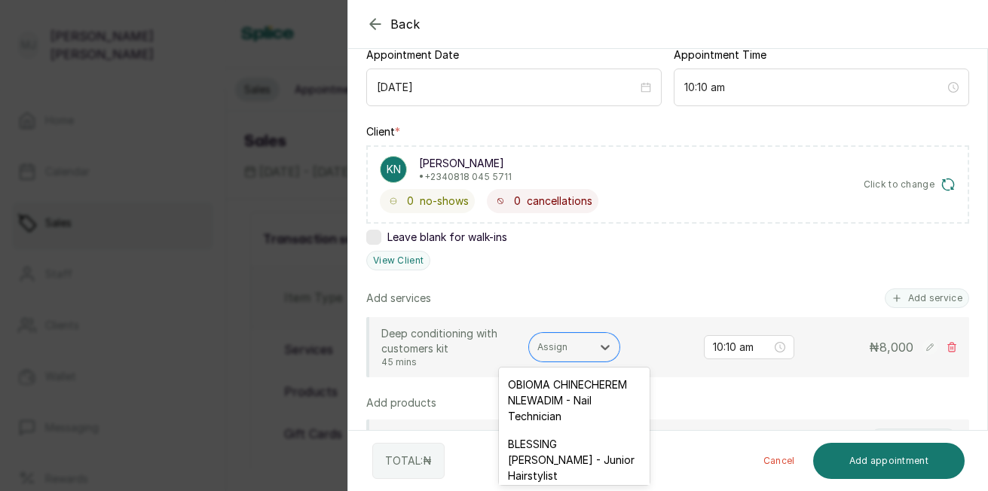
click at [563, 344] on div at bounding box center [560, 348] width 47 height 14
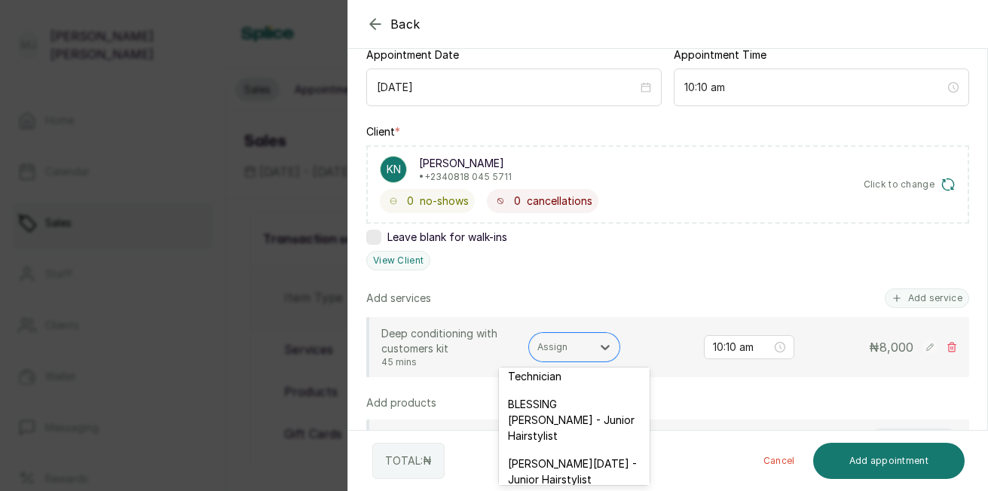
click at [622, 478] on div "[PERSON_NAME][DATE] - Junior Hairstylist" at bounding box center [574, 472] width 151 height 44
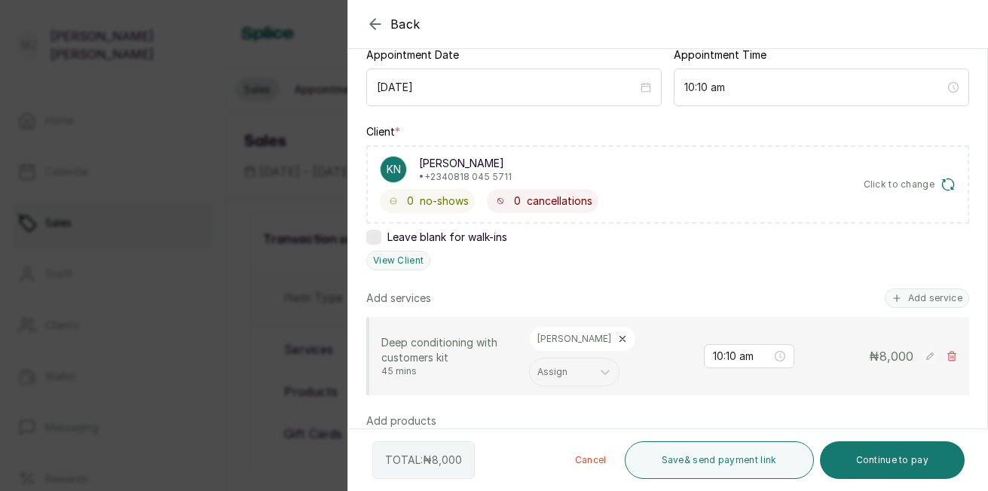
click at [871, 460] on button "Continue to pay" at bounding box center [892, 460] width 145 height 38
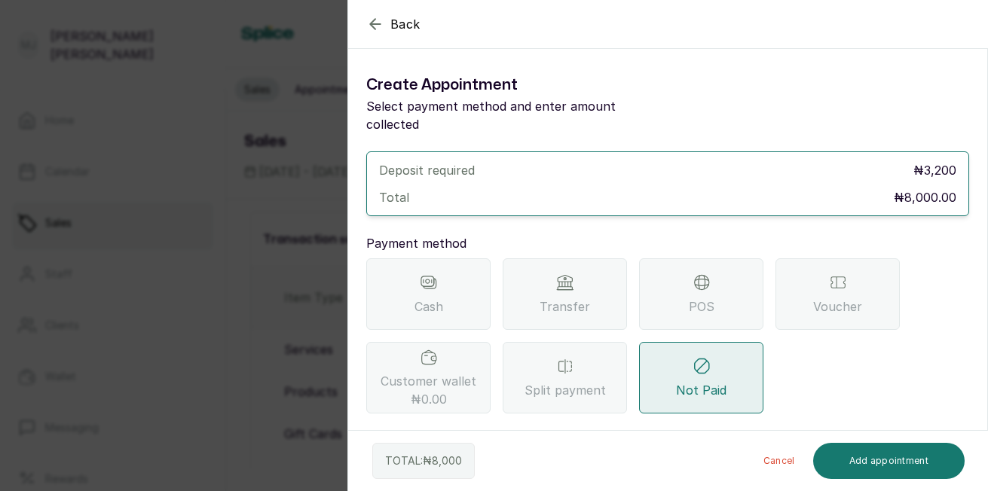
click at [684, 304] on div "POS" at bounding box center [701, 294] width 124 height 72
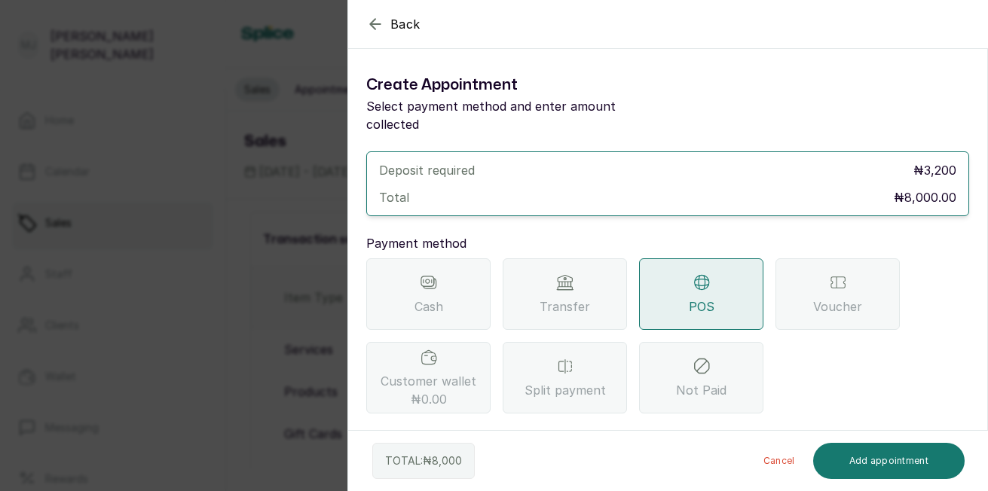
scroll to position [134, 0]
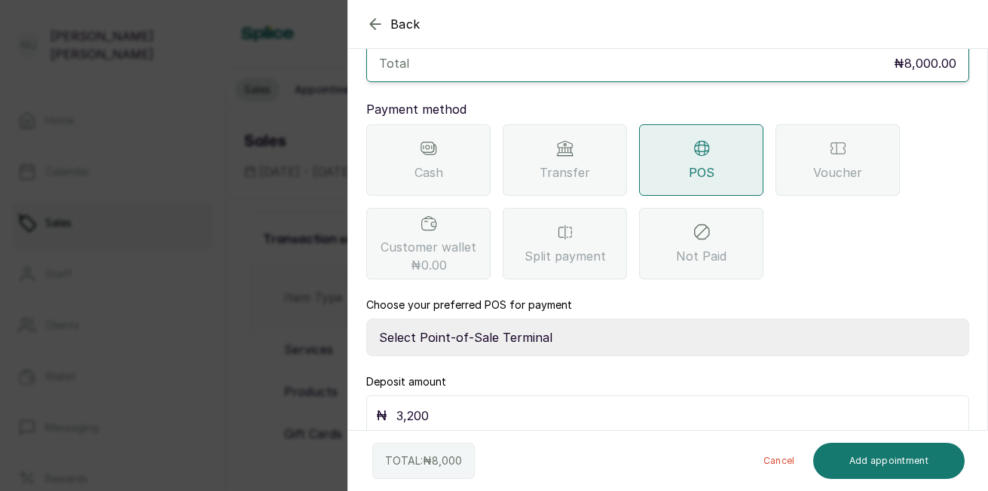
click at [714, 327] on select "Select Point-of-Sale Terminal The Hair Court Guaranty Trust Bank" at bounding box center [667, 338] width 603 height 38
select select "f9371ff8-f9a2-447e-832c-3d3c1d3d3b1b"
click at [366, 319] on select "Select Point-of-Sale Terminal The Hair Court Guaranty Trust Bank" at bounding box center [667, 338] width 603 height 38
click at [623, 405] on input "3,200" at bounding box center [677, 415] width 563 height 21
type input "3"
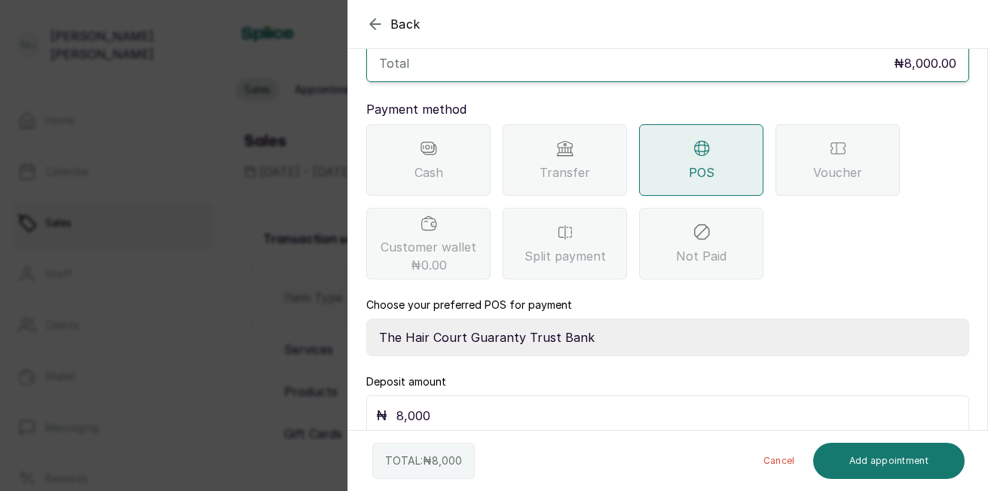
type input "8,000"
click at [887, 457] on button "Add appointment" at bounding box center [889, 461] width 152 height 36
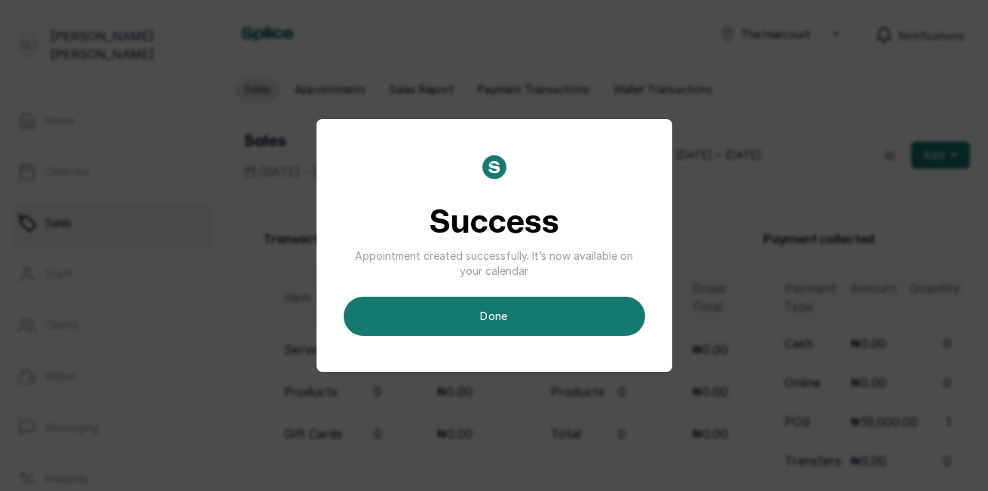
click at [567, 330] on button "done" at bounding box center [494, 316] width 301 height 39
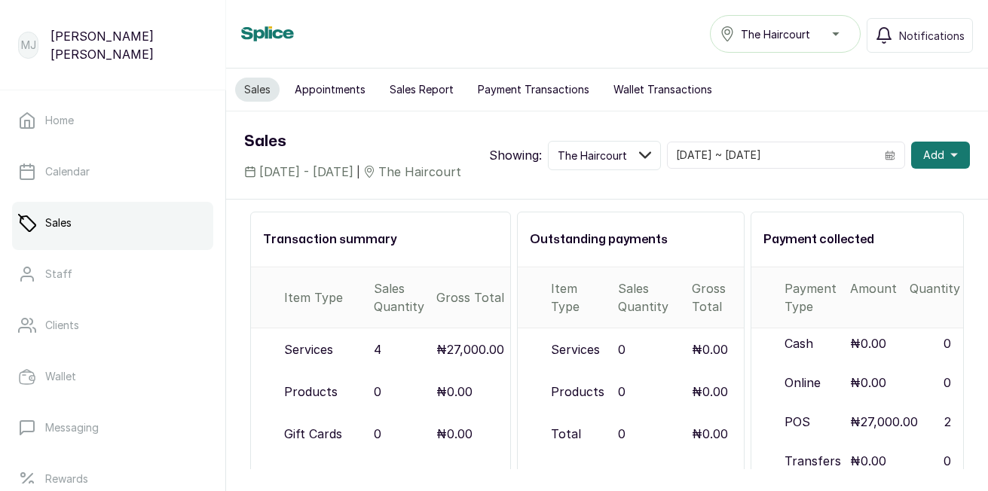
click at [936, 159] on button "Add" at bounding box center [940, 155] width 59 height 27
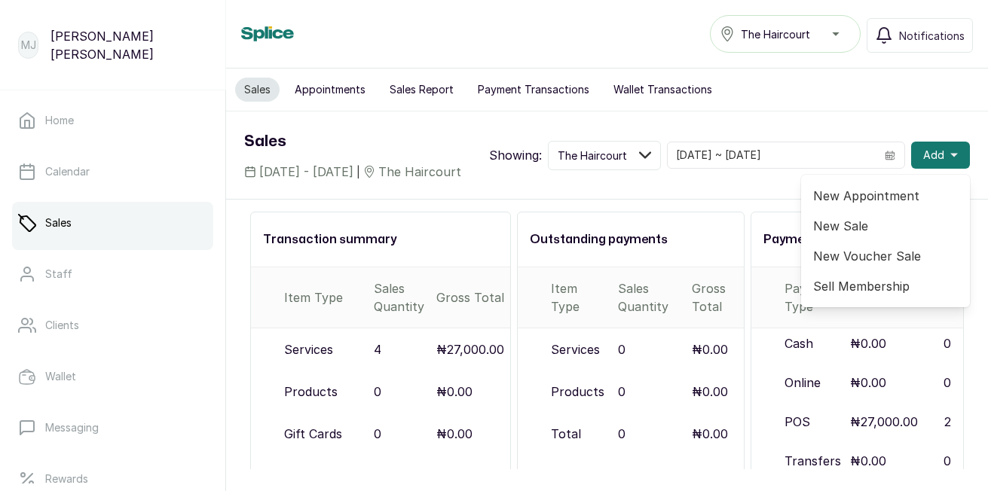
click at [873, 204] on span "New Appointment" at bounding box center [885, 196] width 145 height 18
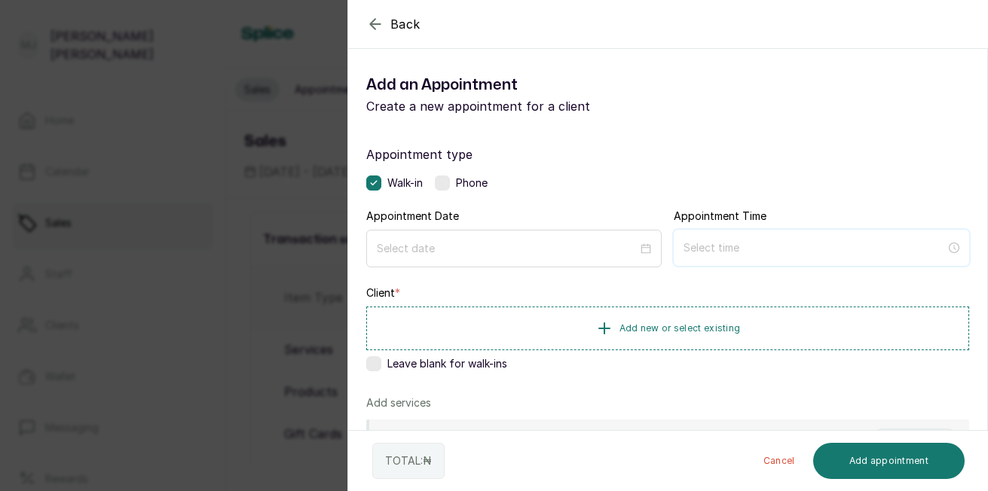
click at [762, 249] on input at bounding box center [814, 248] width 262 height 17
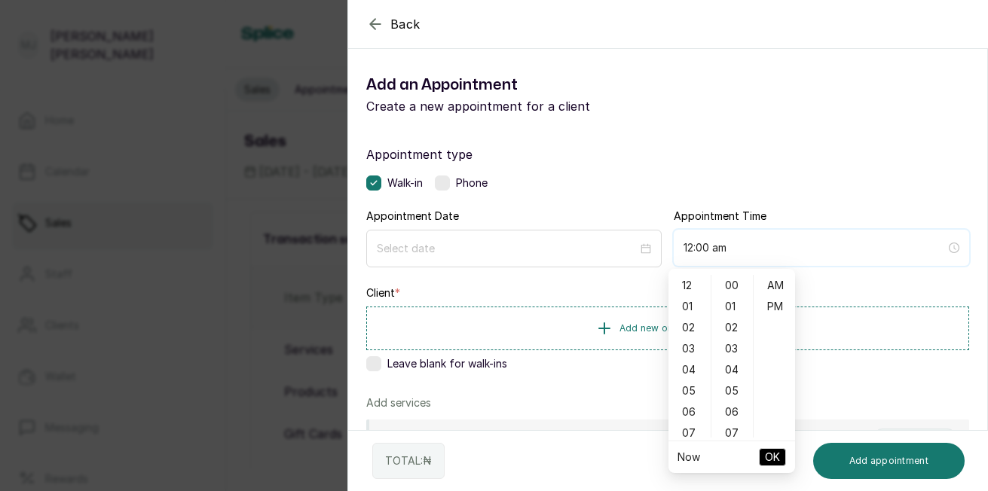
type input "12:01 am"
click at [692, 288] on div "12" at bounding box center [689, 285] width 36 height 21
click at [736, 343] on div "03" at bounding box center [732, 348] width 36 height 21
type input "12:03 pm"
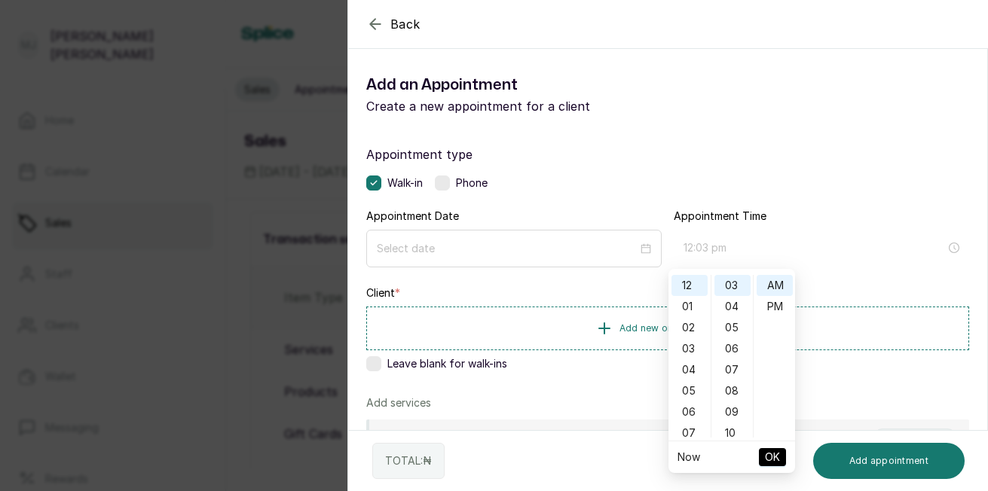
click at [774, 308] on div "PM" at bounding box center [774, 306] width 36 height 21
click at [774, 461] on span "OK" at bounding box center [772, 457] width 15 height 29
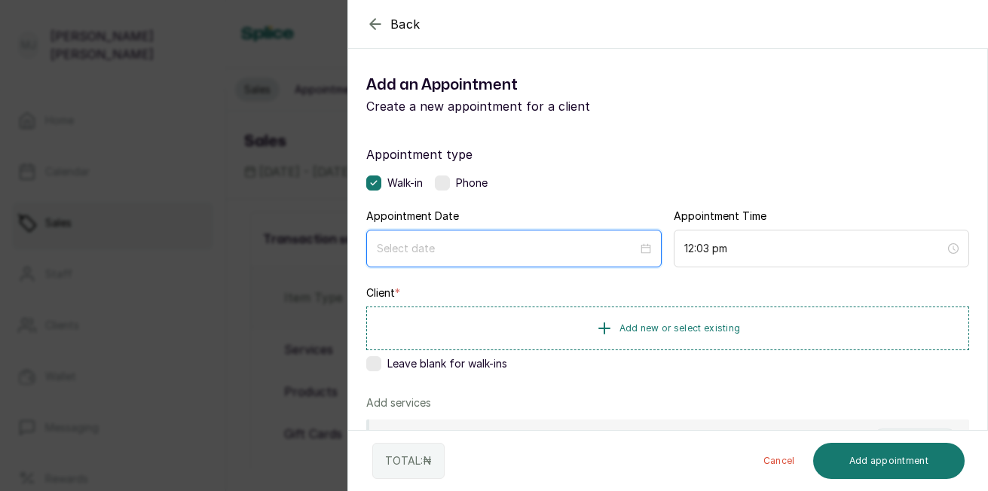
click at [579, 249] on input at bounding box center [507, 248] width 261 height 17
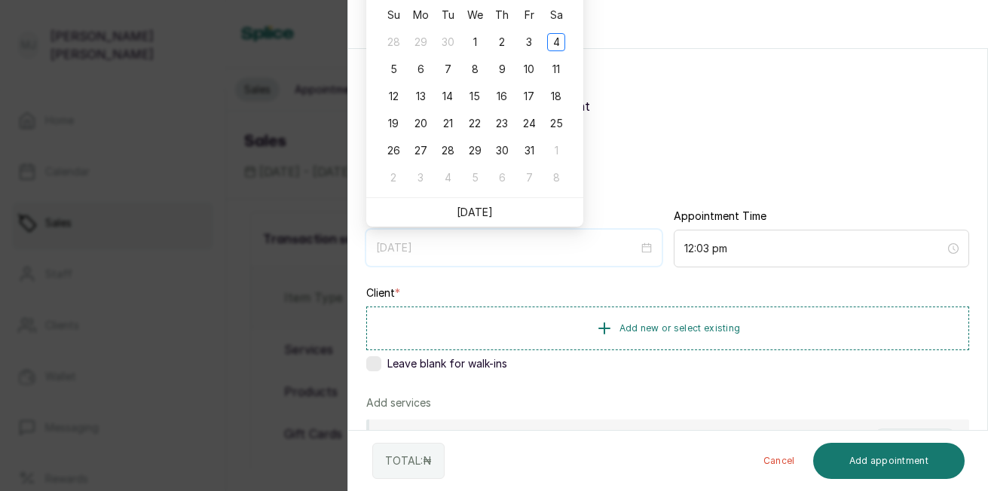
type input "[DATE]"
click at [476, 217] on link "[DATE]" at bounding box center [475, 212] width 36 height 13
type input "[DATE]"
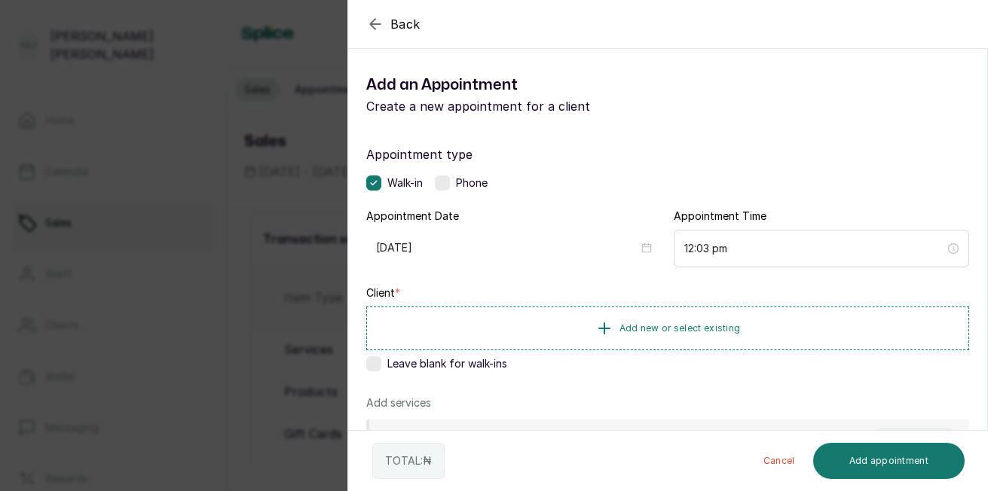
click at [476, 217] on div "Appointment Date [DATE]" at bounding box center [513, 237] width 295 height 57
click at [536, 331] on button "Add new or select existing" at bounding box center [667, 329] width 603 height 44
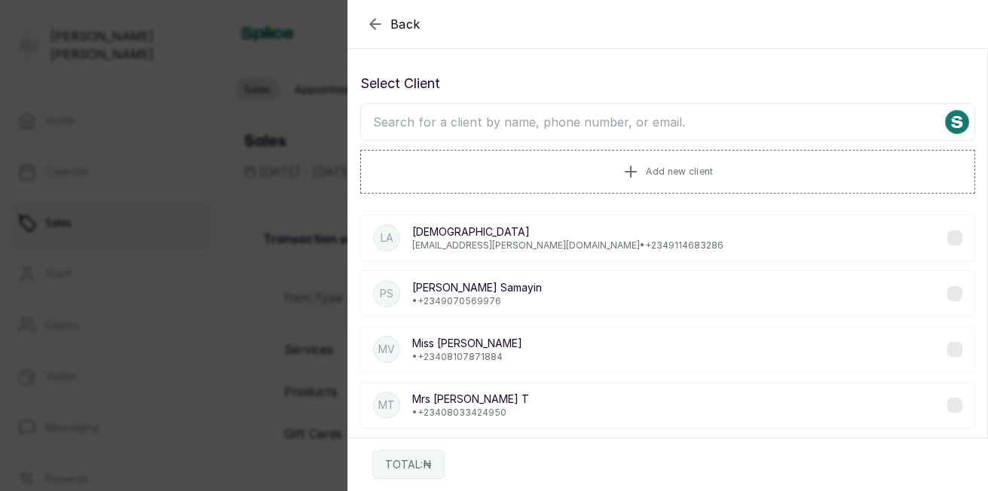
click at [585, 121] on input "text" at bounding box center [667, 122] width 615 height 38
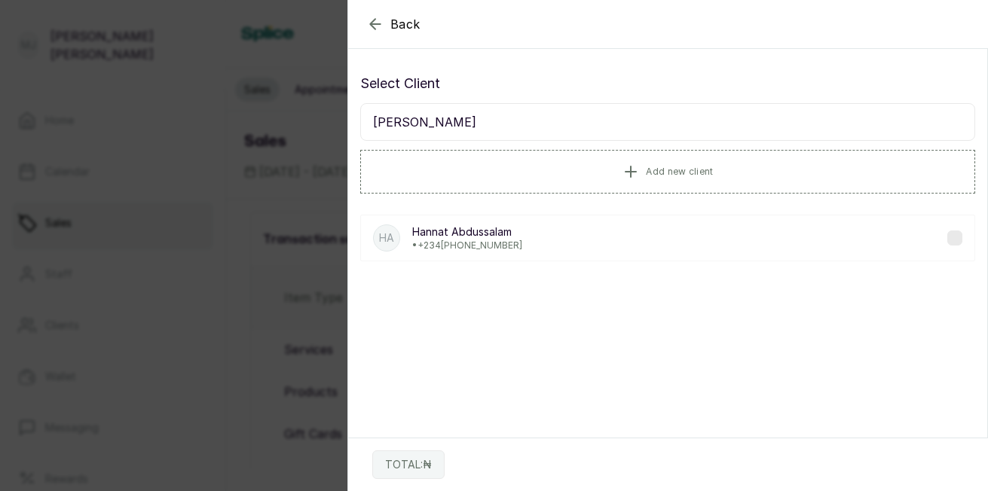
type input "[PERSON_NAME]"
click at [478, 243] on p "• [PHONE_NUMBER]" at bounding box center [467, 246] width 110 height 12
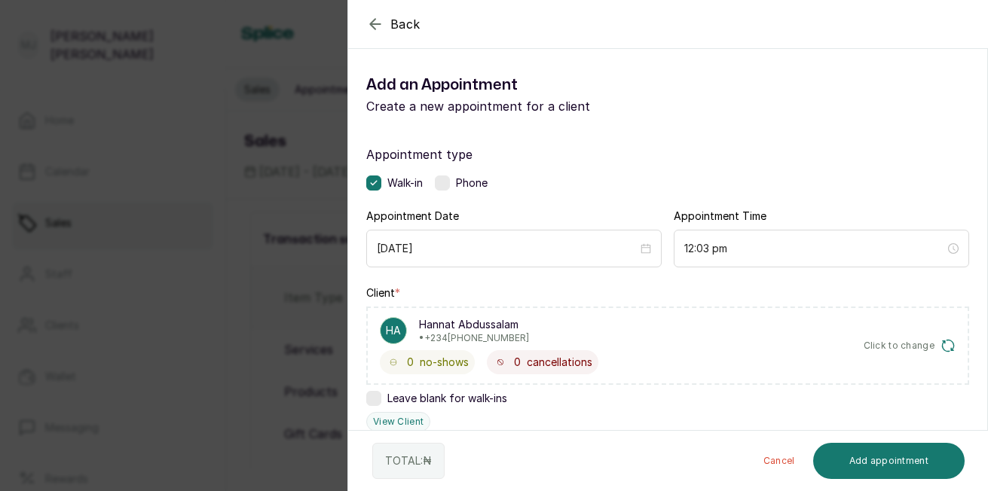
scroll to position [362, 0]
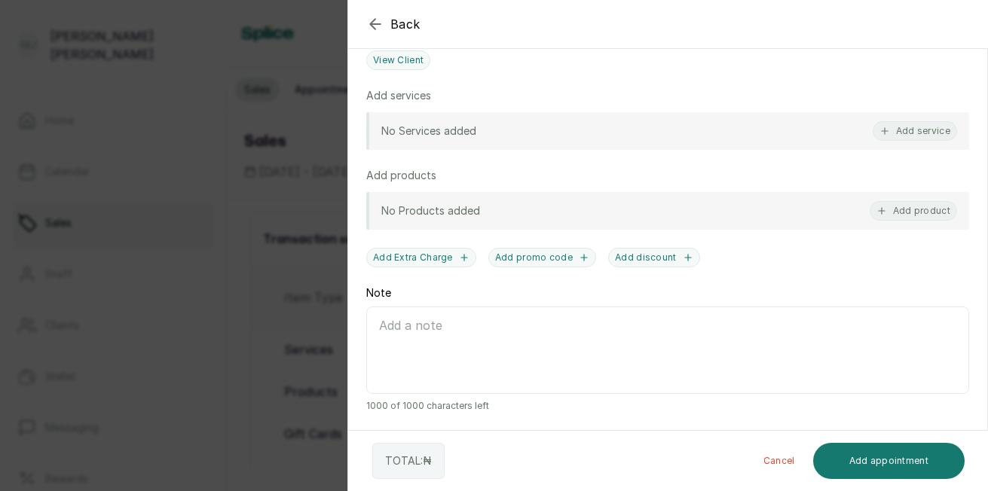
click at [908, 133] on button "Add service" at bounding box center [914, 131] width 84 height 20
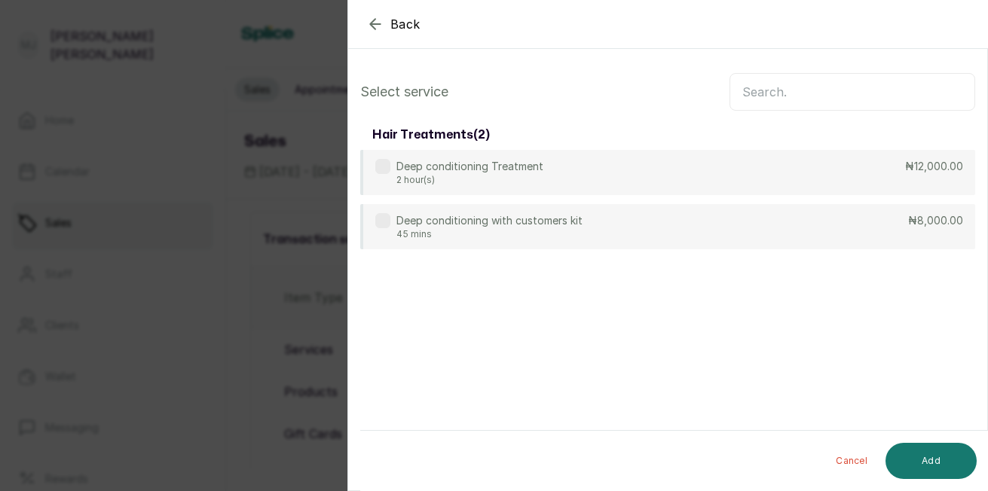
scroll to position [0, 0]
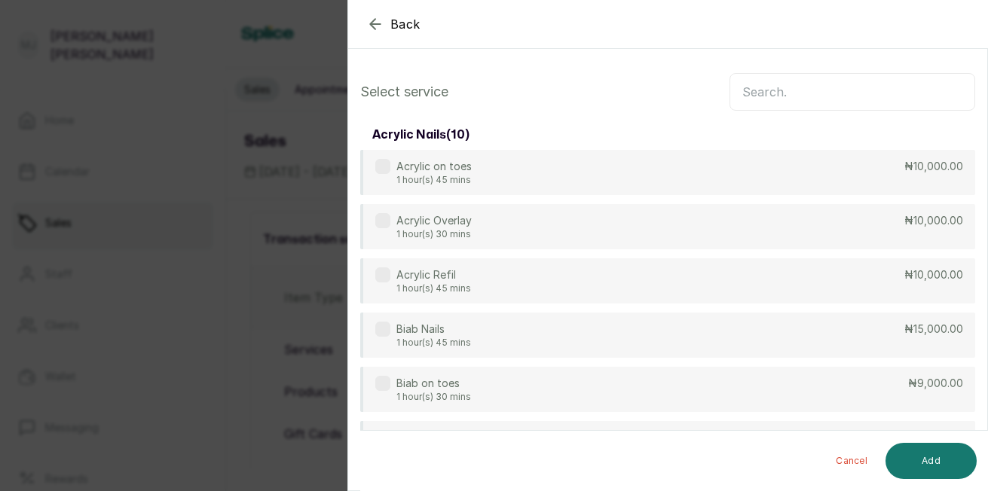
click at [824, 92] on input "text" at bounding box center [852, 92] width 246 height 38
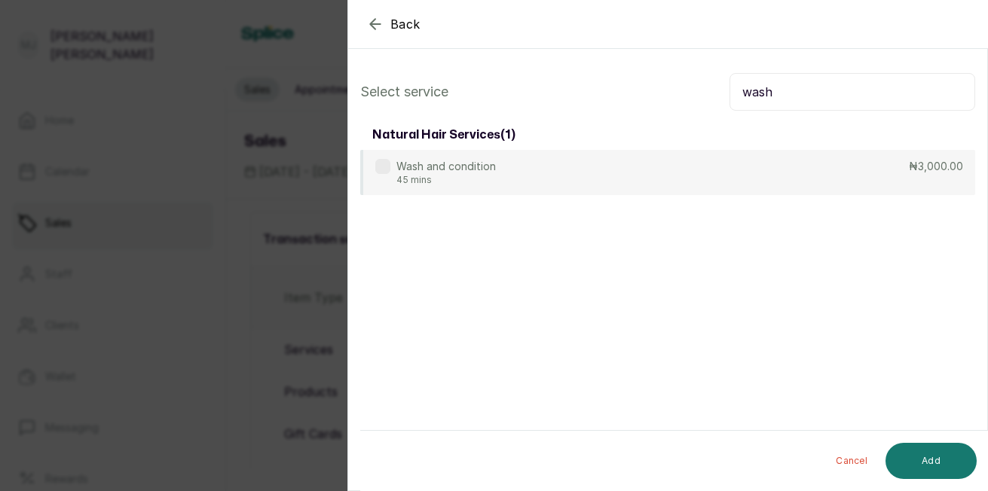
type input "wash"
click at [636, 186] on div "Wash and condition 45 mins ₦3,000.00" at bounding box center [667, 172] width 615 height 45
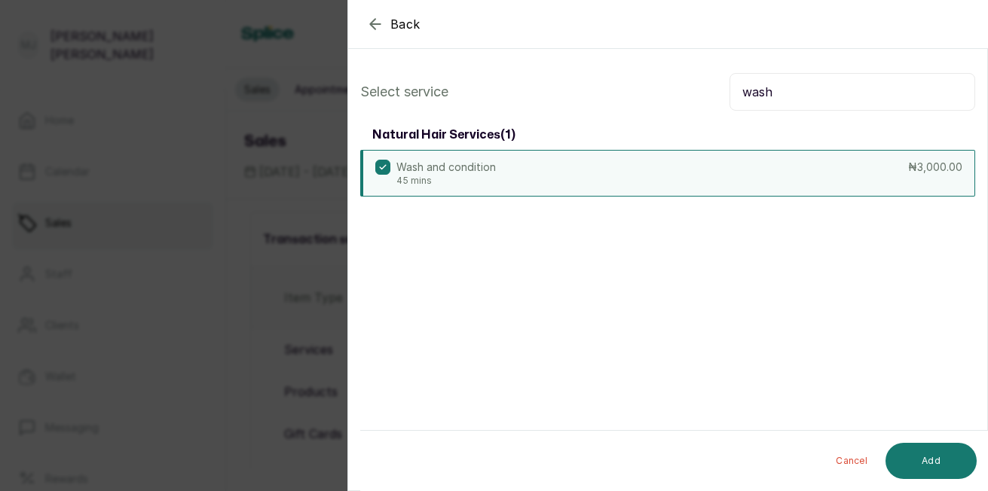
click at [636, 186] on div "Wash and condition 45 mins ₦3,000.00" at bounding box center [667, 173] width 615 height 47
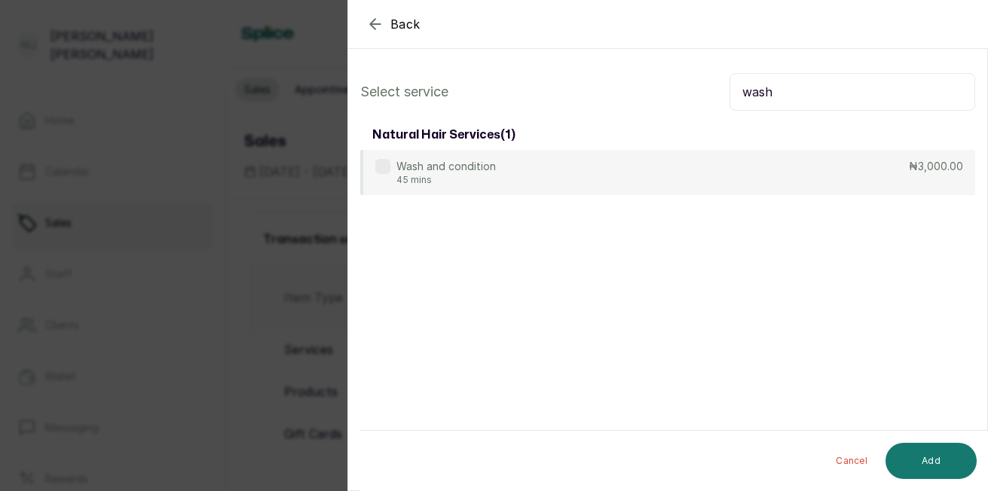
click at [576, 178] on div "Wash and condition 45 mins ₦3,000.00" at bounding box center [667, 172] width 615 height 45
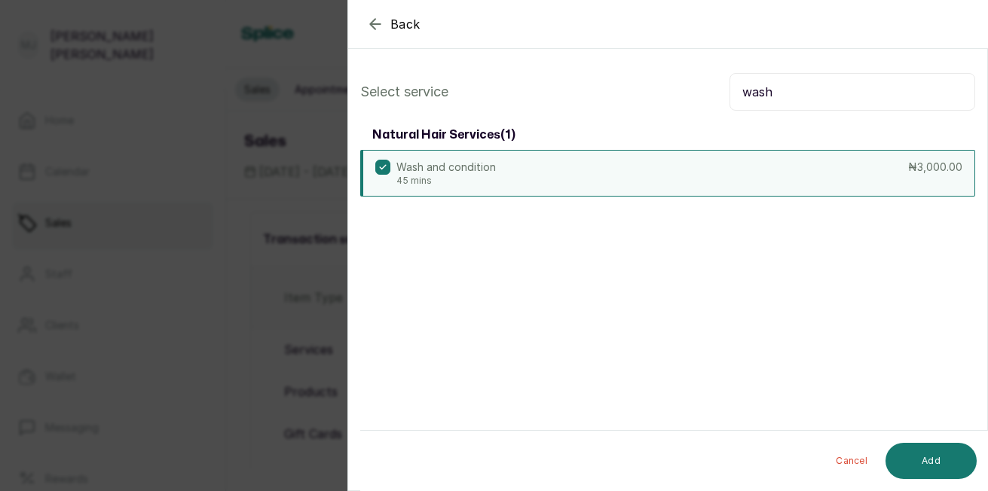
click at [924, 458] on button "Add" at bounding box center [930, 461] width 91 height 36
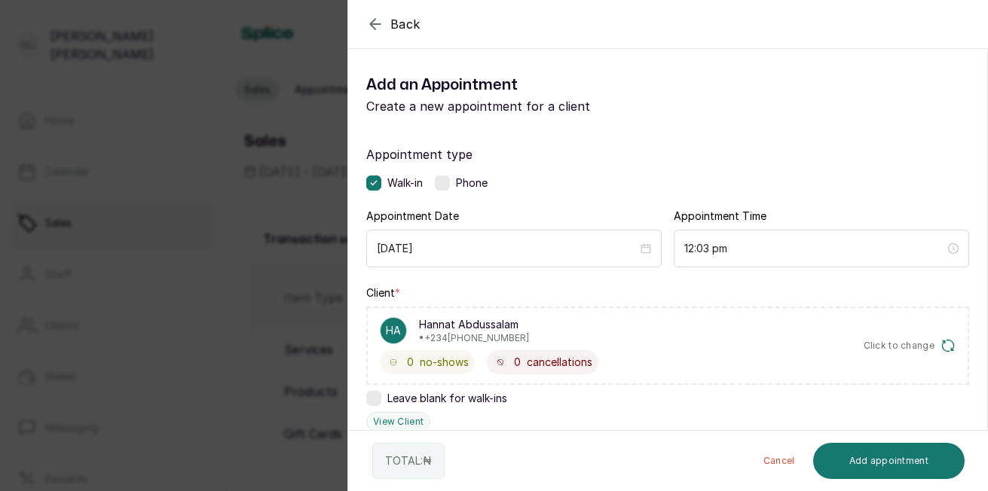
scroll to position [413, 0]
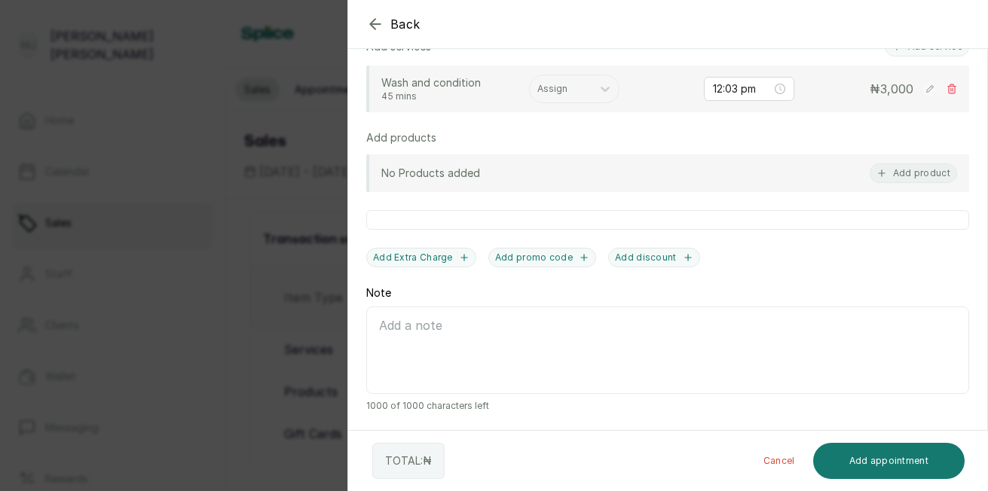
click at [581, 93] on div at bounding box center [560, 89] width 47 height 14
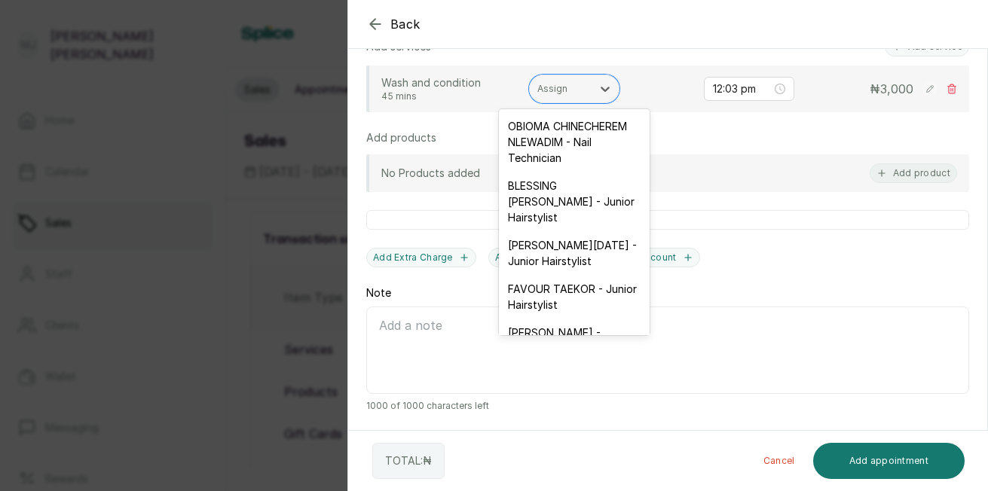
click at [563, 275] on div "[PERSON_NAME][DATE] - Junior Hairstylist" at bounding box center [574, 253] width 151 height 44
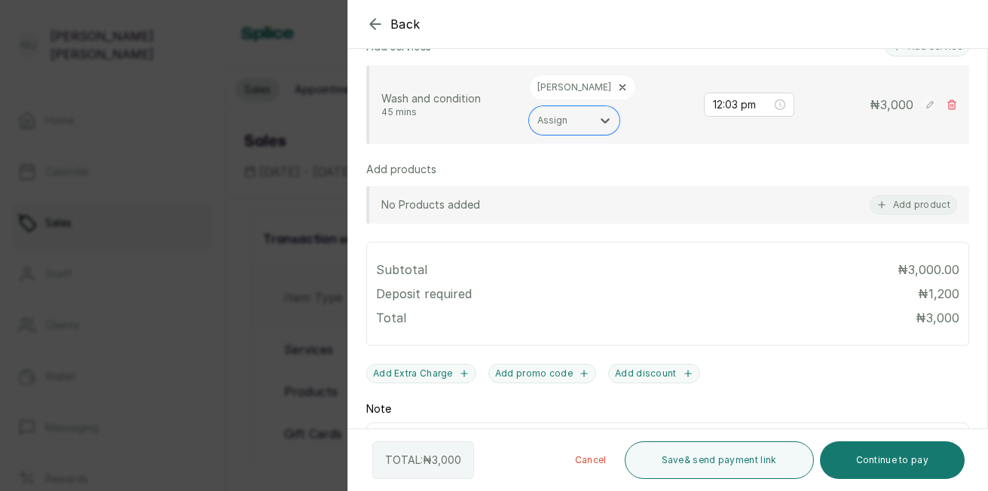
click at [903, 53] on div at bounding box center [836, 61] width 301 height 75
click at [904, 47] on div at bounding box center [836, 61] width 301 height 75
click at [563, 237] on div "Appointment type Walk-in Phone Appointment Date [DATE] Appointment Time 12:03 p…" at bounding box center [667, 130] width 639 height 832
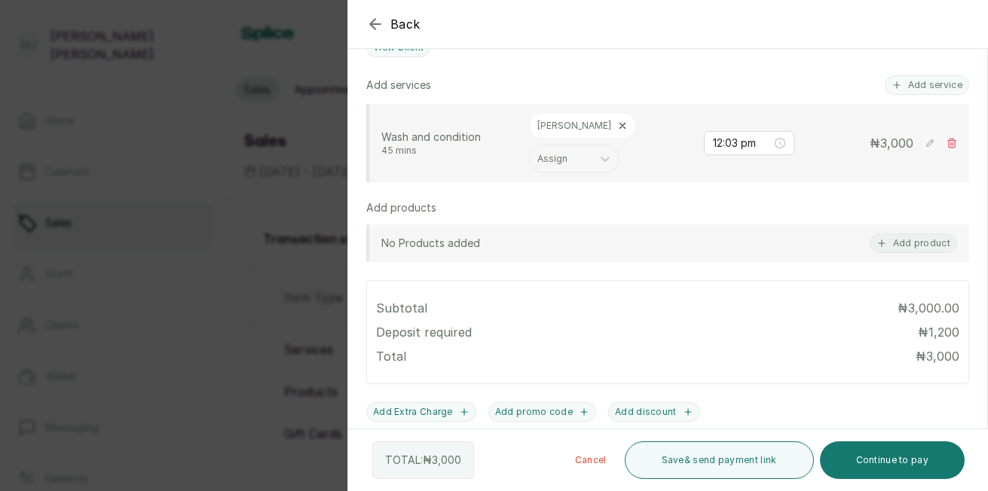
scroll to position [371, 0]
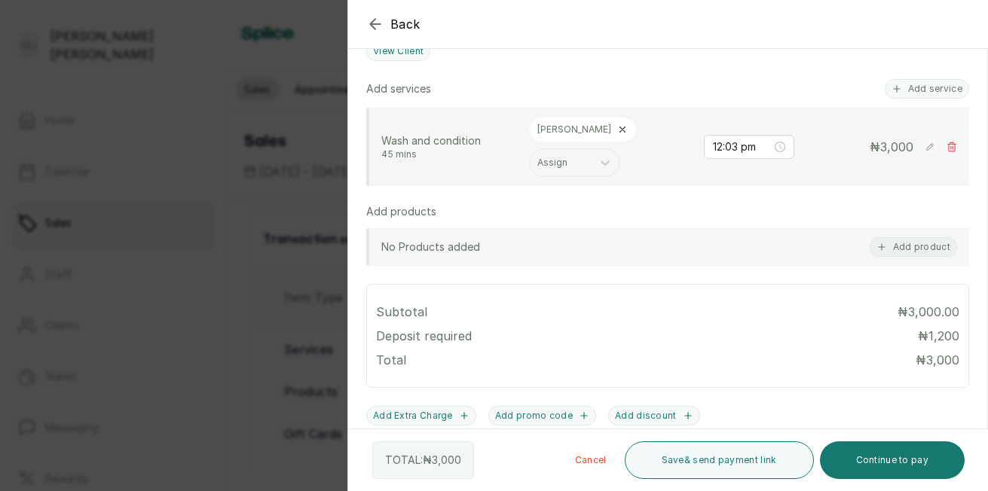
click at [921, 84] on div at bounding box center [836, 61] width 301 height 75
click at [912, 90] on div at bounding box center [836, 61] width 301 height 75
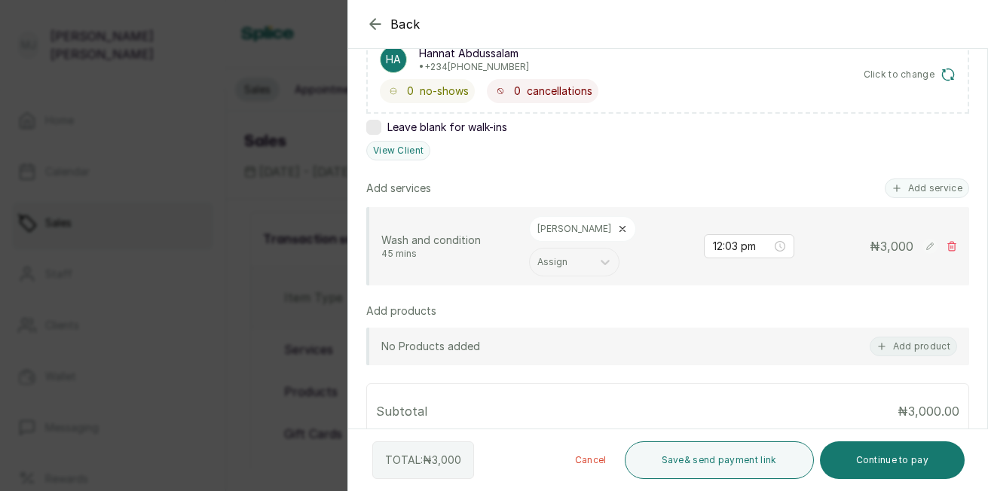
scroll to position [270, 0]
click at [907, 188] on button "Add service" at bounding box center [926, 189] width 84 height 20
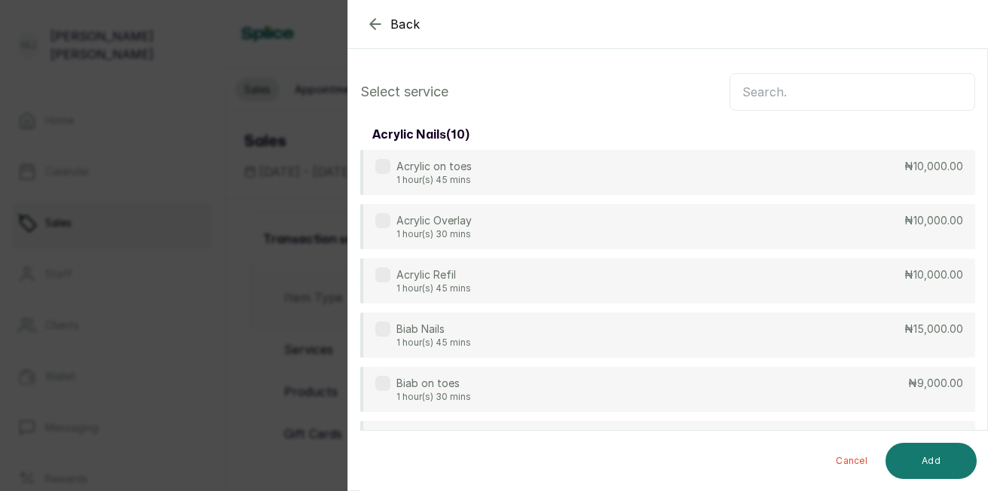
click at [860, 100] on input "text" at bounding box center [852, 92] width 246 height 38
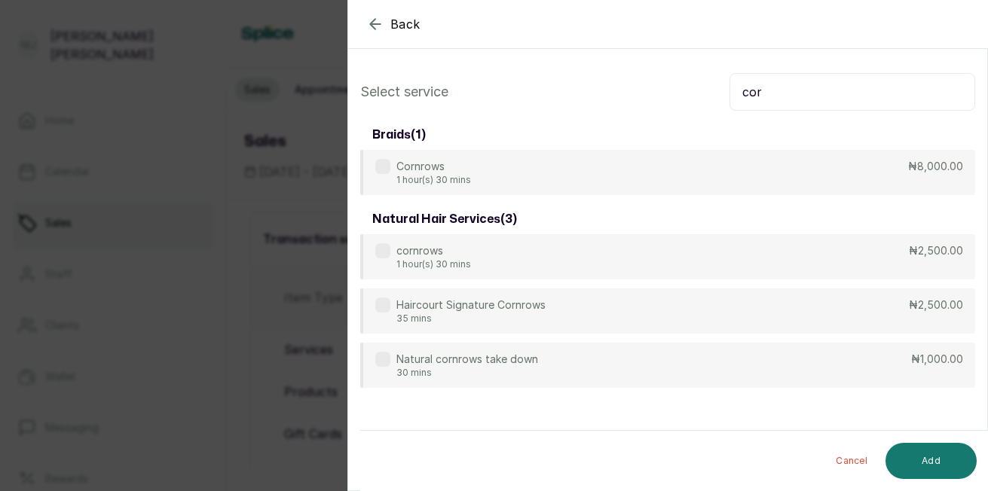
type input "cor"
click at [661, 274] on div "cornrows 1 hour(s) 30 mins ₦2,500.00" at bounding box center [667, 256] width 615 height 45
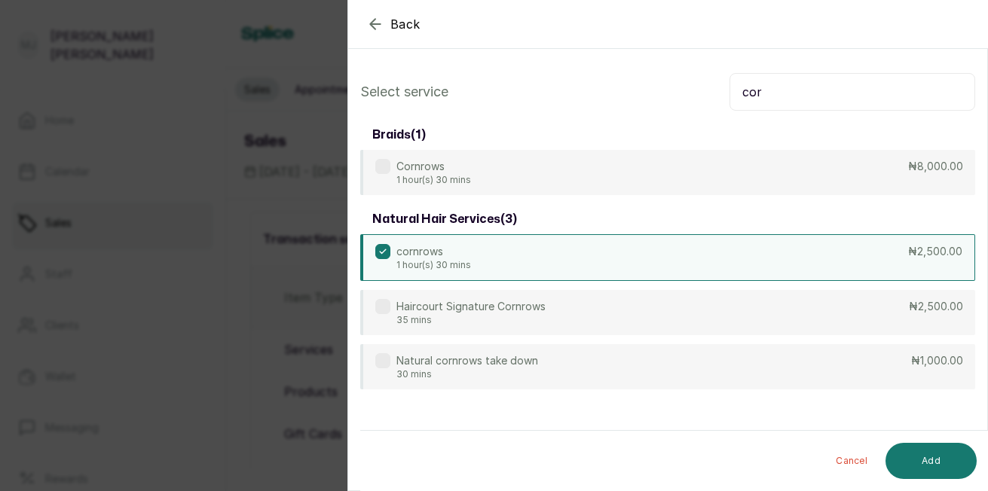
click at [927, 463] on button "Add" at bounding box center [930, 461] width 91 height 36
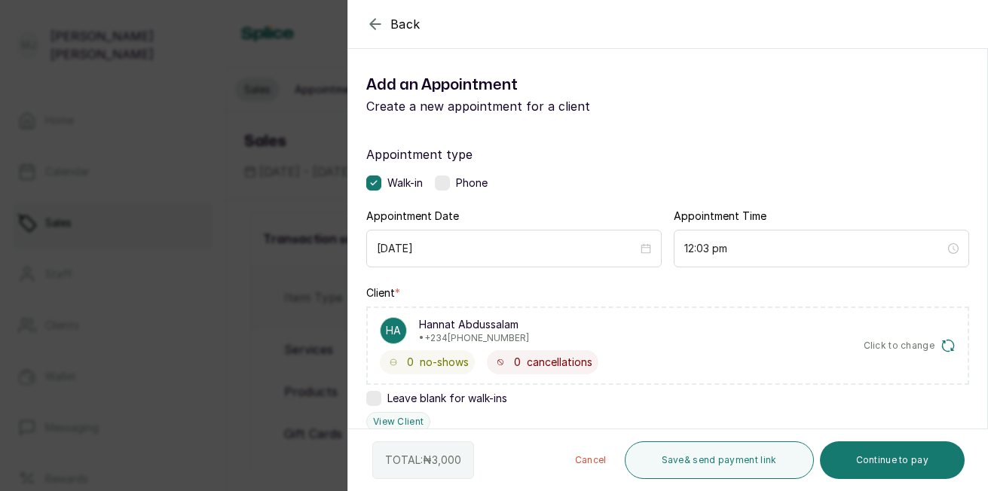
scroll to position [428, 0]
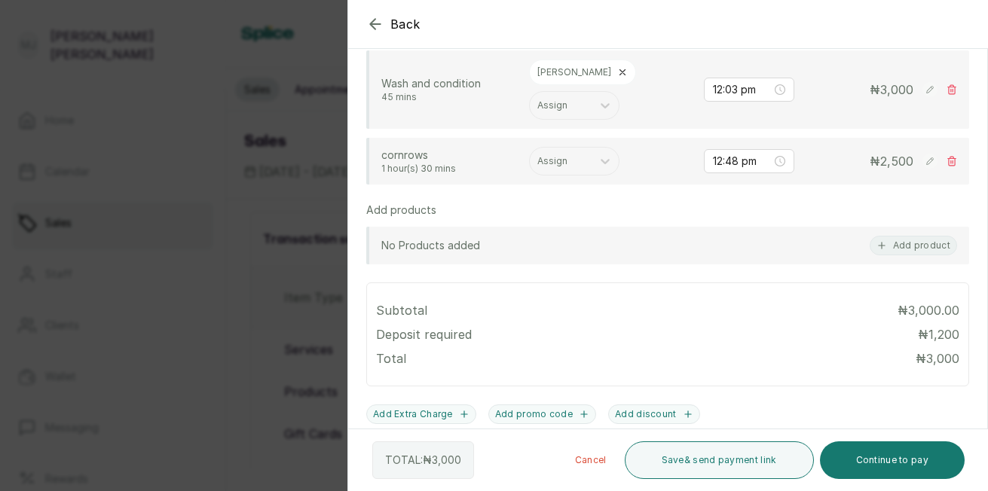
click at [551, 167] on div at bounding box center [560, 161] width 47 height 14
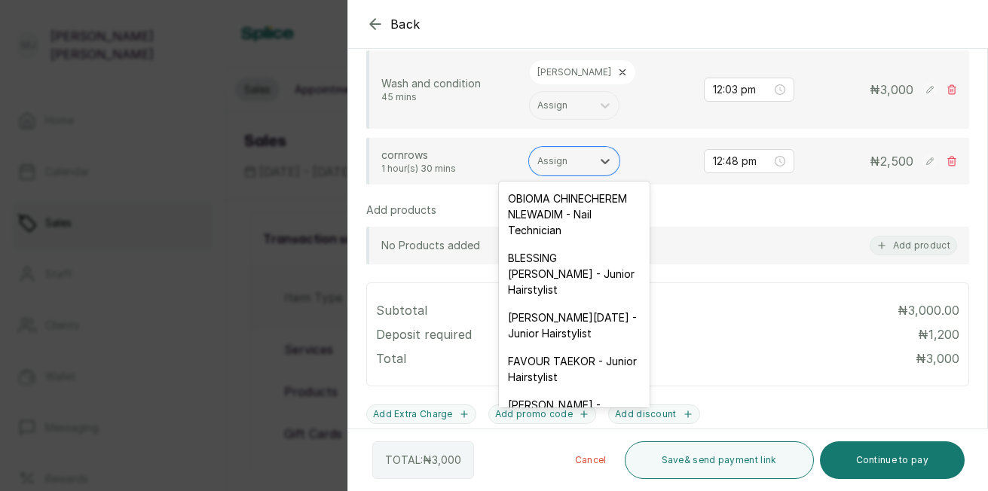
click at [551, 347] on div "[PERSON_NAME][DATE] - Junior Hairstylist" at bounding box center [574, 326] width 151 height 44
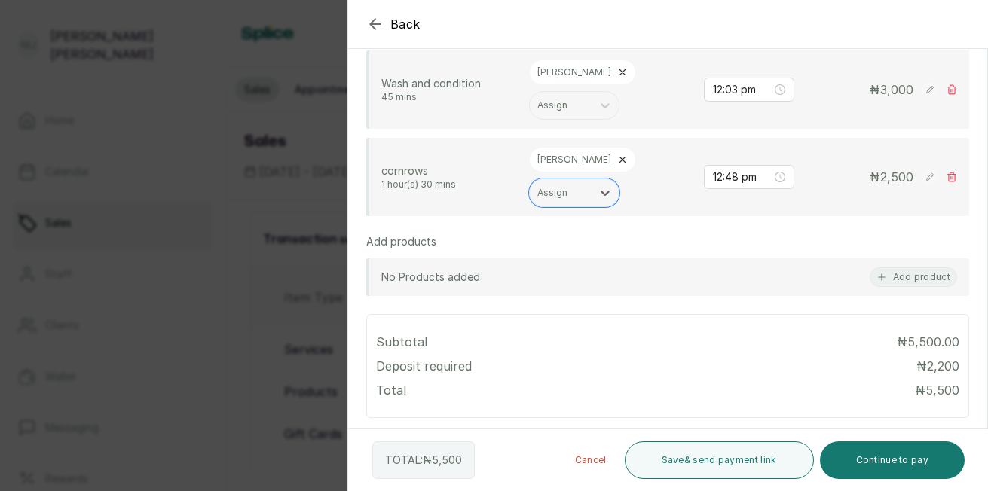
click at [922, 179] on rect at bounding box center [929, 177] width 15 height 15
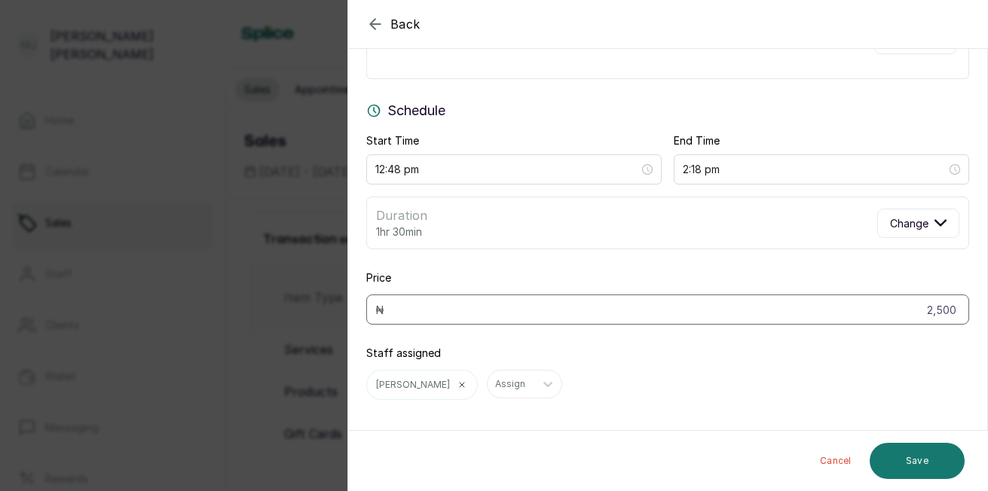
scroll to position [100, 0]
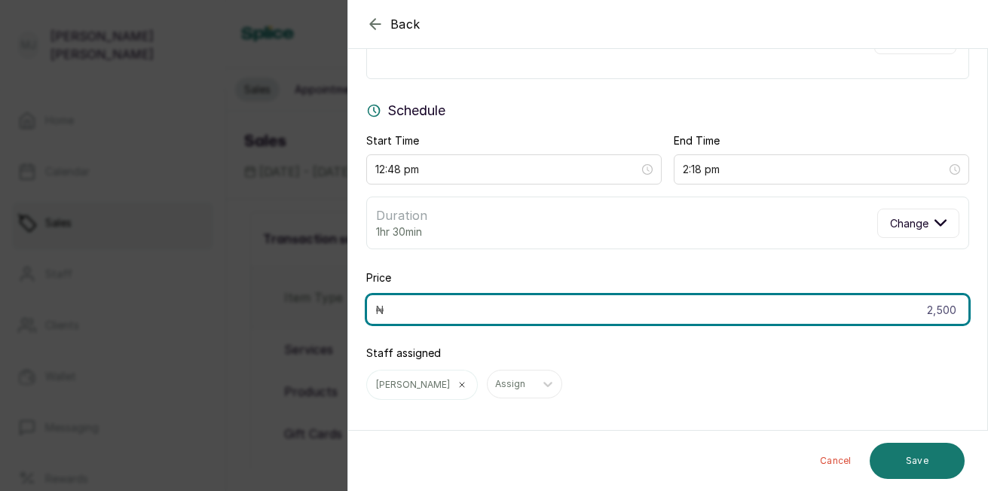
click at [948, 309] on input "2,500" at bounding box center [667, 310] width 603 height 30
type input "2"
type input "3,000"
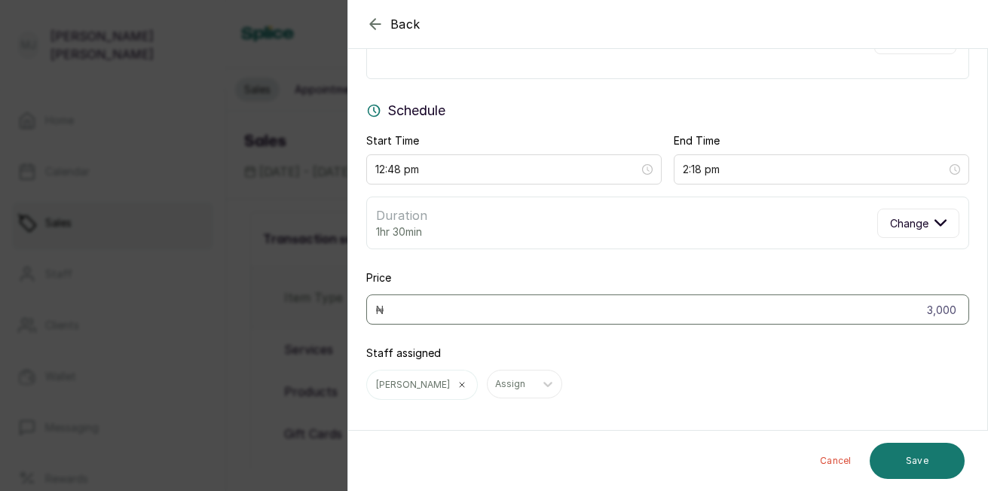
click at [915, 457] on button "Save" at bounding box center [916, 461] width 95 height 36
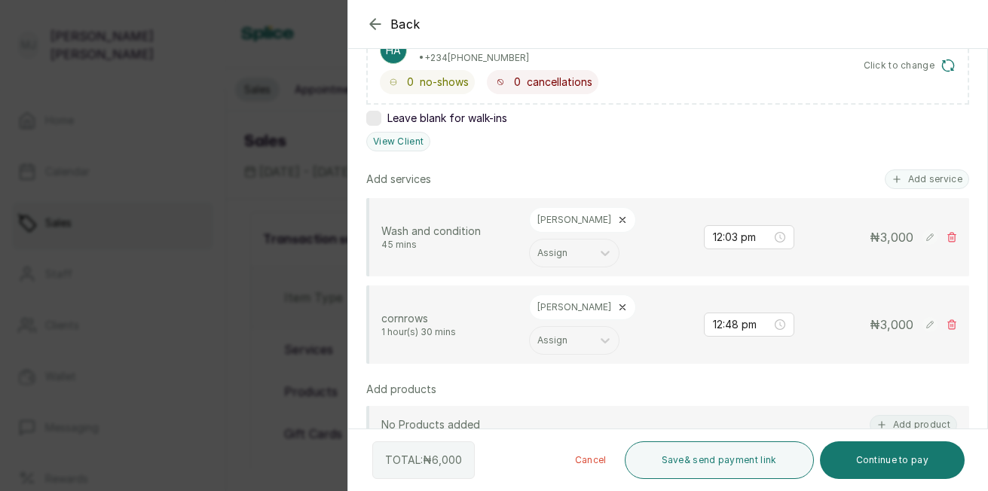
scroll to position [286, 0]
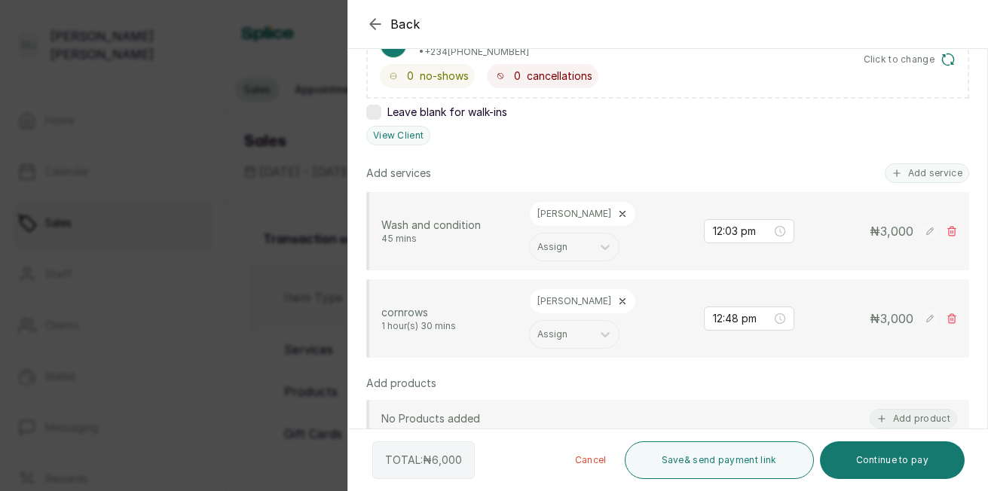
click at [913, 412] on button "Add product" at bounding box center [912, 419] width 87 height 20
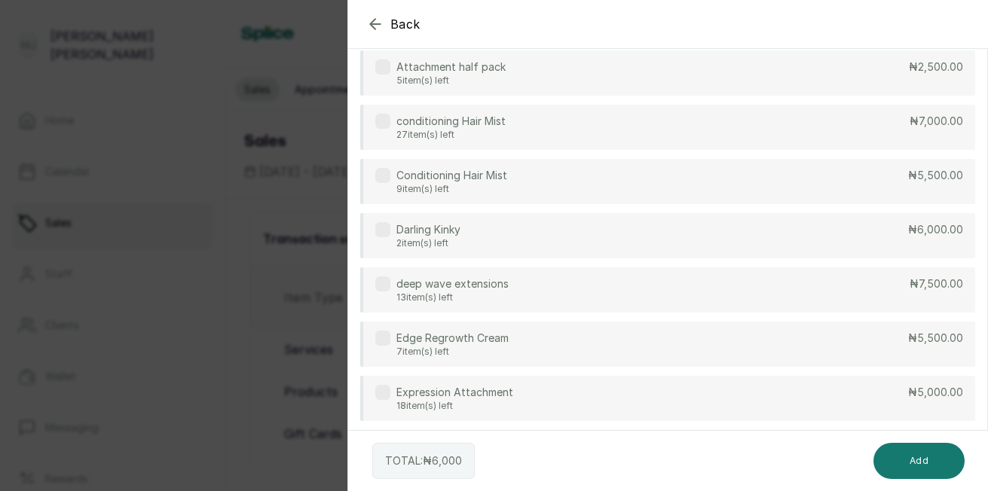
scroll to position [0, 0]
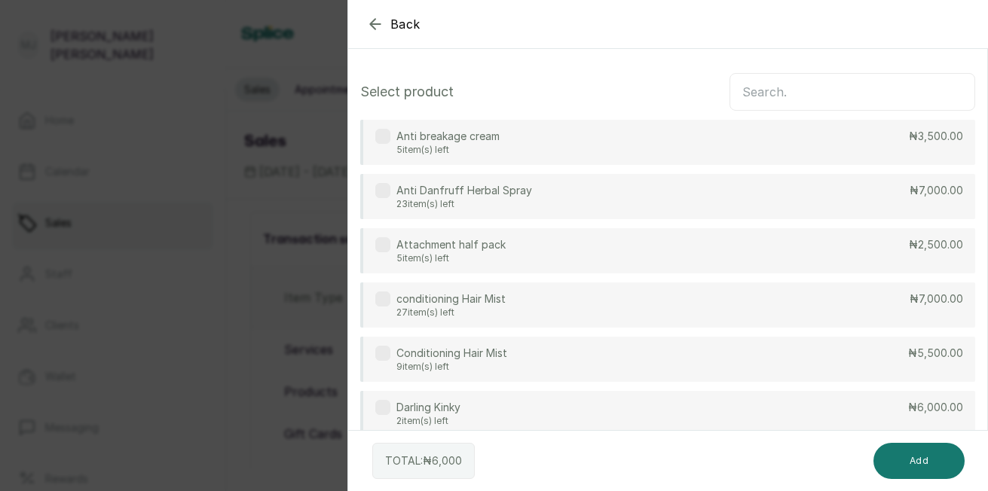
click at [801, 92] on input "text" at bounding box center [852, 92] width 246 height 38
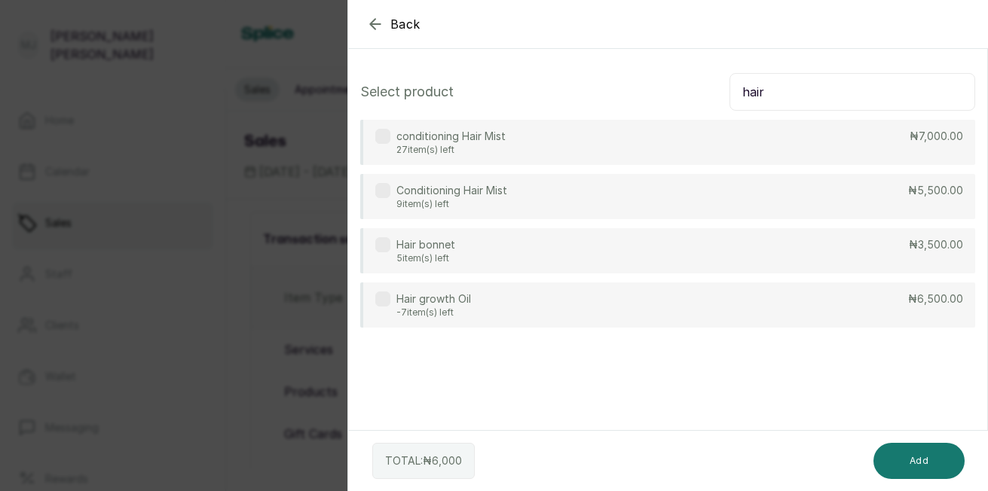
type input "hair"
click at [866, 303] on div "Hair growth Oil -7 item(s) left ₦6,500.00" at bounding box center [667, 305] width 615 height 45
click at [928, 459] on button "Add" at bounding box center [918, 461] width 91 height 36
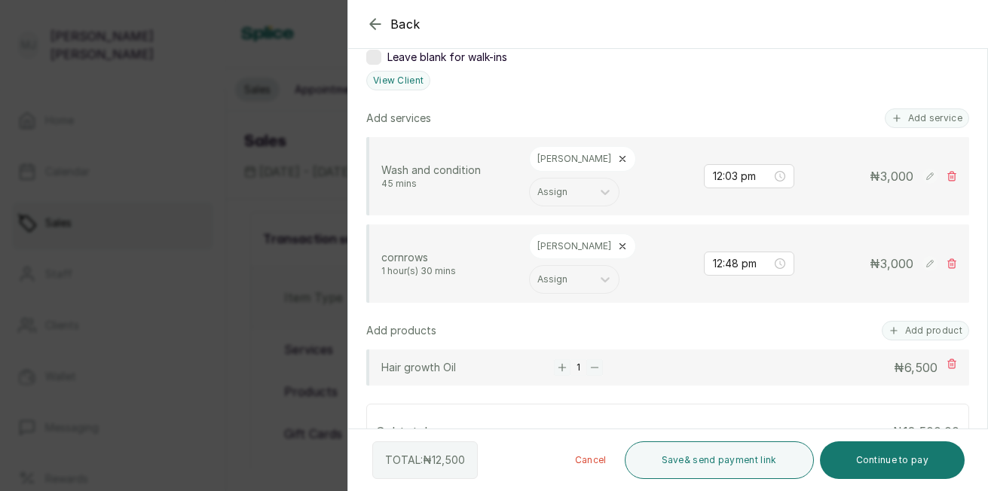
scroll to position [344, 0]
click at [900, 460] on button "Continue to pay" at bounding box center [892, 460] width 145 height 38
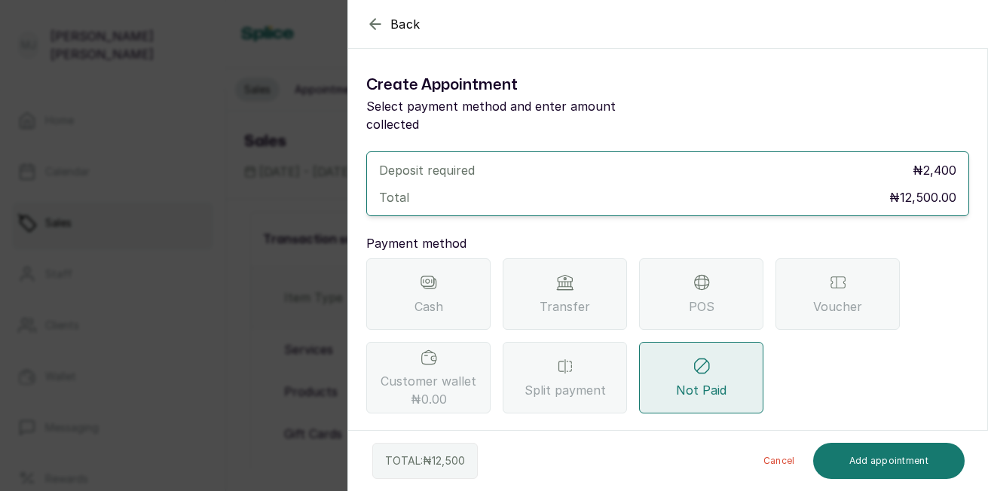
click at [687, 279] on div "POS" at bounding box center [701, 294] width 124 height 72
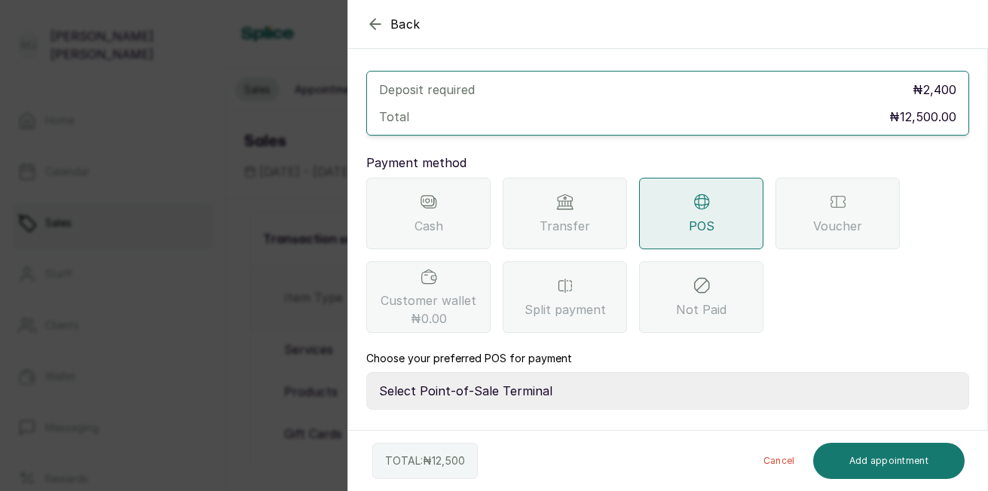
scroll to position [134, 0]
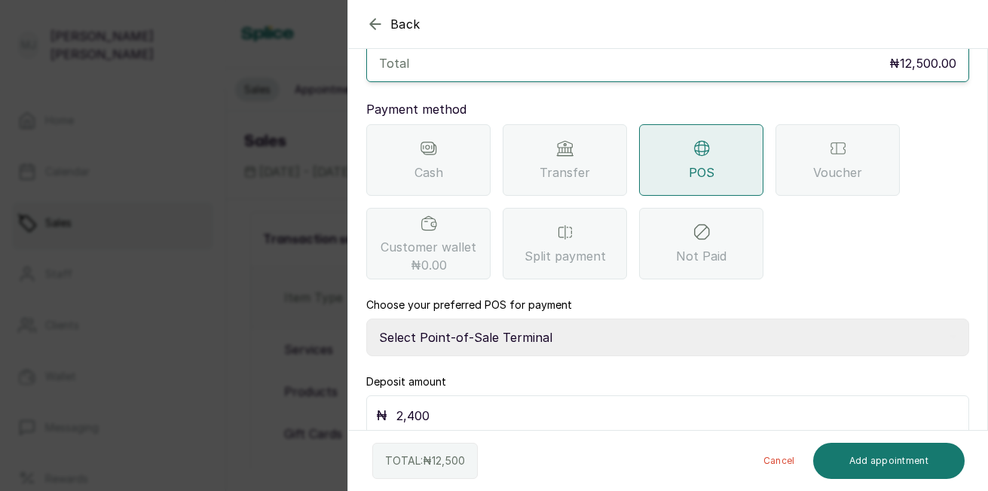
click at [591, 319] on select "Select Point-of-Sale Terminal The Hair Court Guaranty Trust Bank" at bounding box center [667, 338] width 603 height 38
select select "f9371ff8-f9a2-447e-832c-3d3c1d3d3b1b"
click at [366, 319] on select "Select Point-of-Sale Terminal The Hair Court Guaranty Trust Bank" at bounding box center [667, 338] width 603 height 38
click at [539, 405] on input "2,400" at bounding box center [677, 415] width 563 height 21
type input "2"
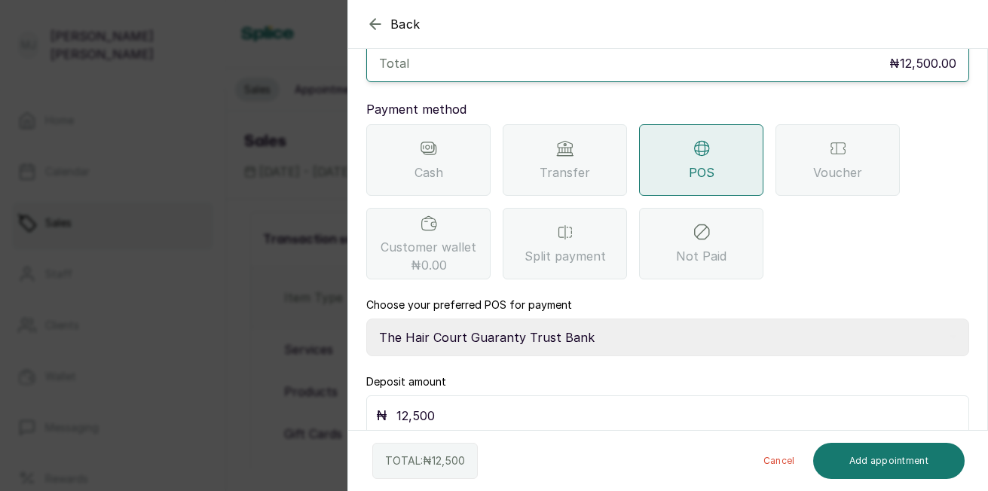
type input "12,500"
click at [897, 459] on button "Add appointment" at bounding box center [889, 461] width 152 height 36
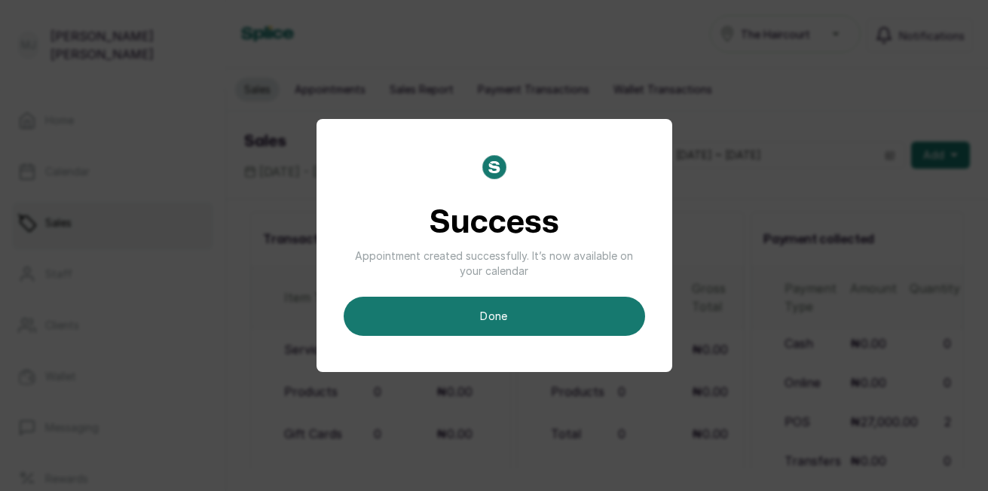
click at [587, 326] on button "done" at bounding box center [494, 316] width 301 height 39
